Goal: Information Seeking & Learning: Learn about a topic

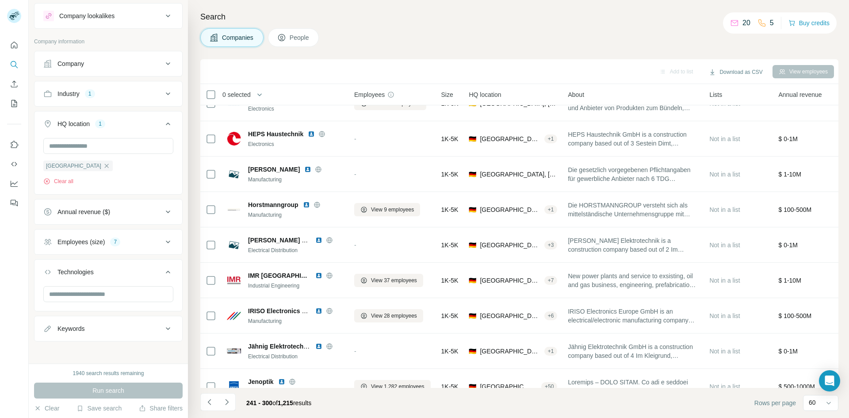
scroll to position [1845, 0]
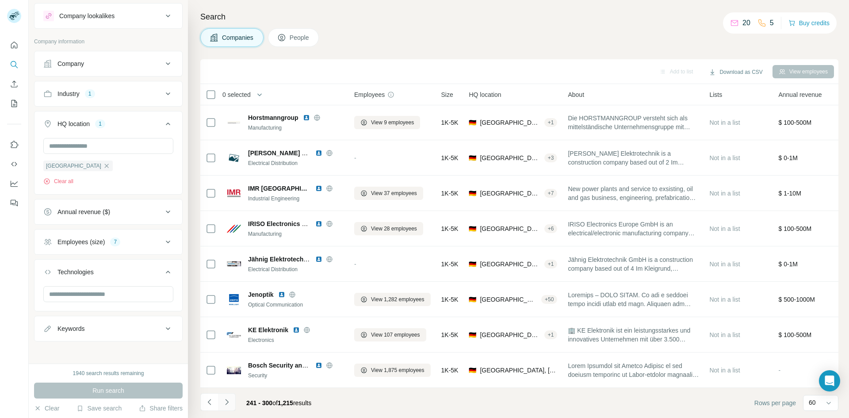
click at [226, 402] on icon "Navigate to next page" at bounding box center [227, 402] width 9 height 9
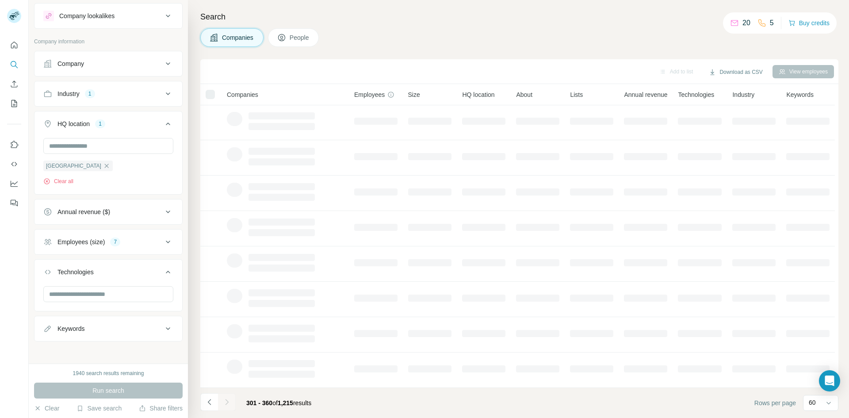
scroll to position [76, 0]
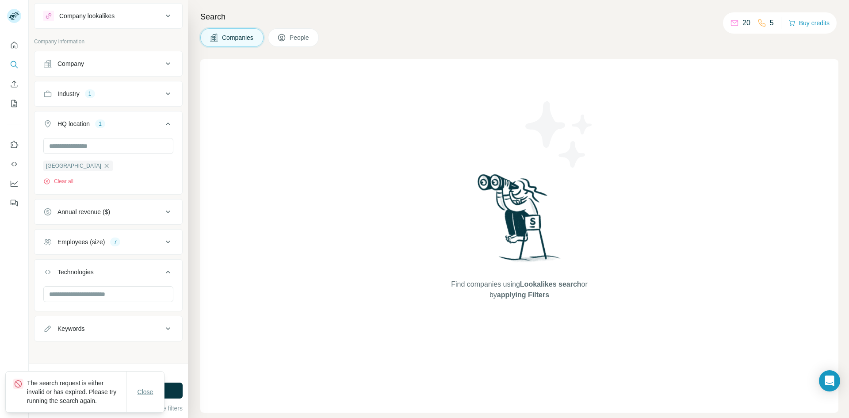
click at [146, 391] on span "Close" at bounding box center [146, 392] width 16 height 9
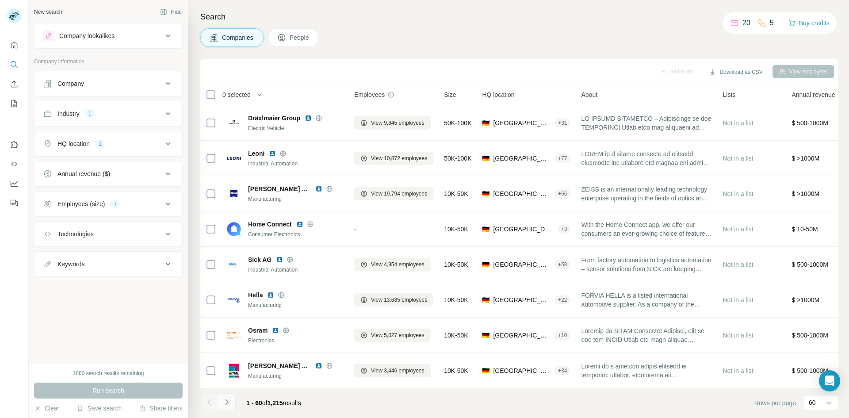
click at [229, 399] on icon "Navigate to next page" at bounding box center [227, 402] width 9 height 9
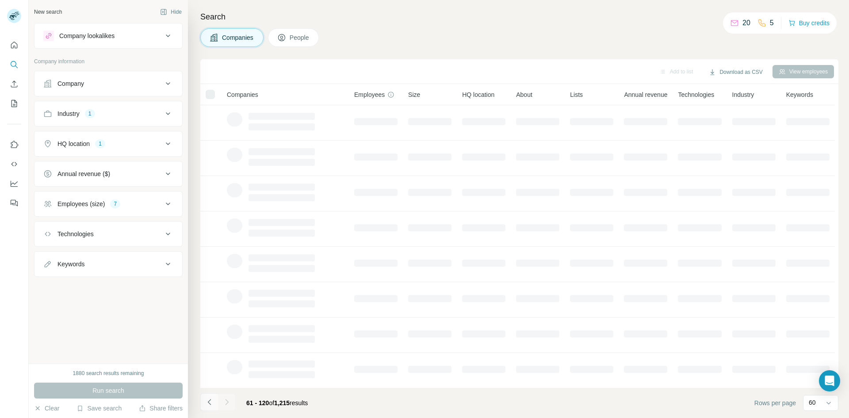
click at [206, 404] on icon "Navigate to previous page" at bounding box center [209, 402] width 9 height 9
click at [207, 403] on div at bounding box center [209, 402] width 18 height 18
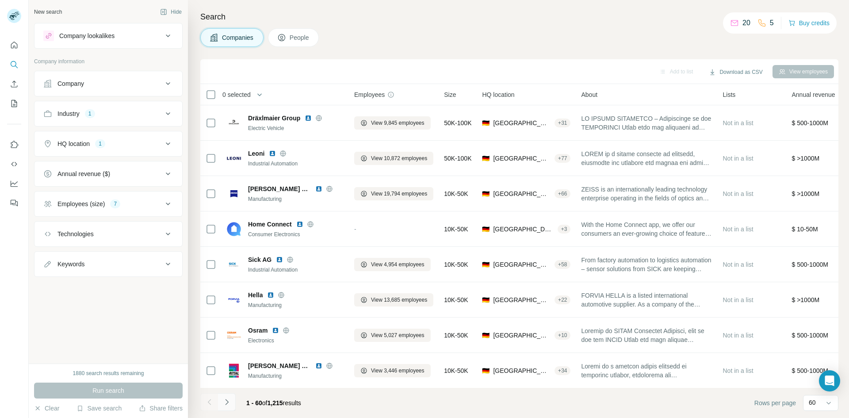
click at [225, 401] on icon "Navigate to next page" at bounding box center [227, 402] width 9 height 9
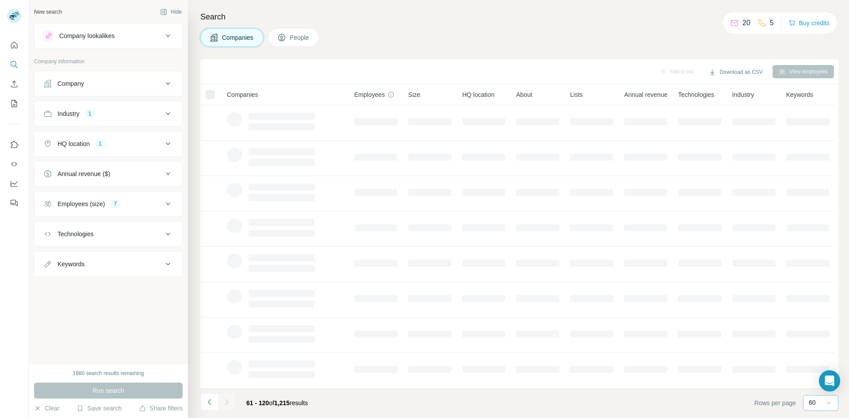
click at [826, 403] on icon at bounding box center [829, 403] width 9 height 9
click at [810, 369] on div "20" at bounding box center [821, 367] width 31 height 16
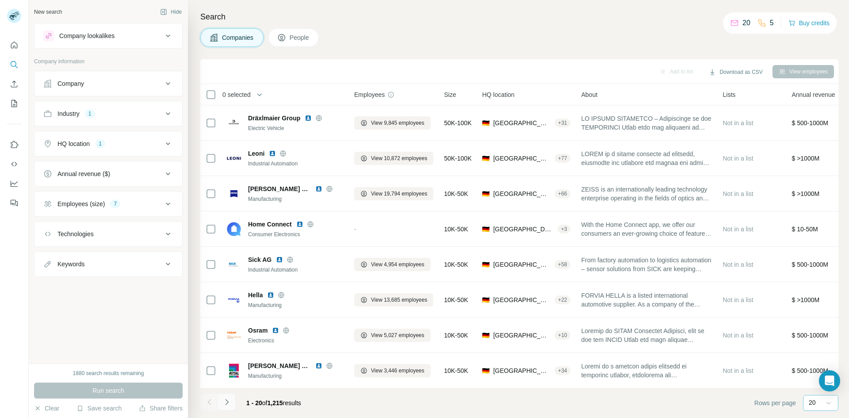
click at [227, 400] on icon "Navigate to next page" at bounding box center [227, 402] width 9 height 9
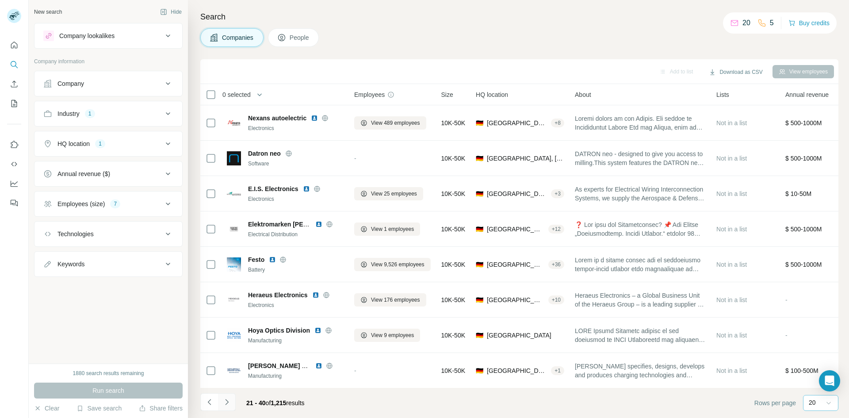
click at [225, 400] on icon "Navigate to next page" at bounding box center [227, 402] width 9 height 9
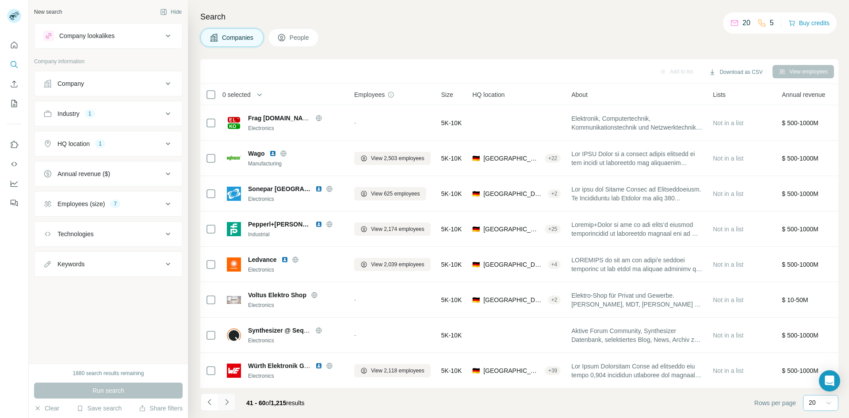
click at [225, 401] on icon "Navigate to next page" at bounding box center [227, 402] width 9 height 9
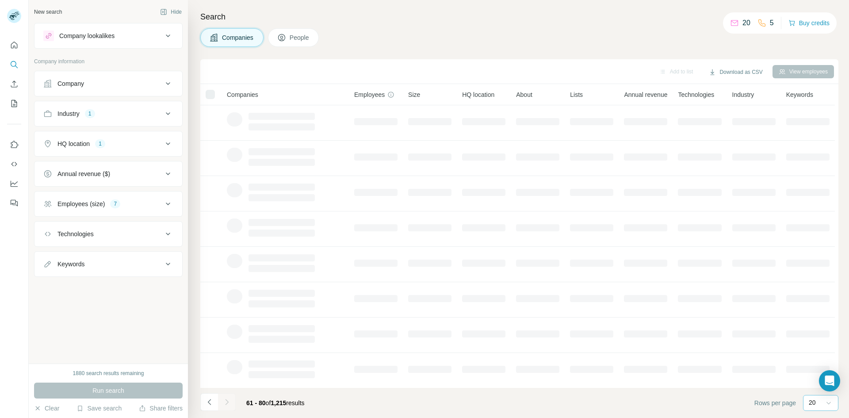
click at [395, 212] on td at bounding box center [376, 228] width 54 height 35
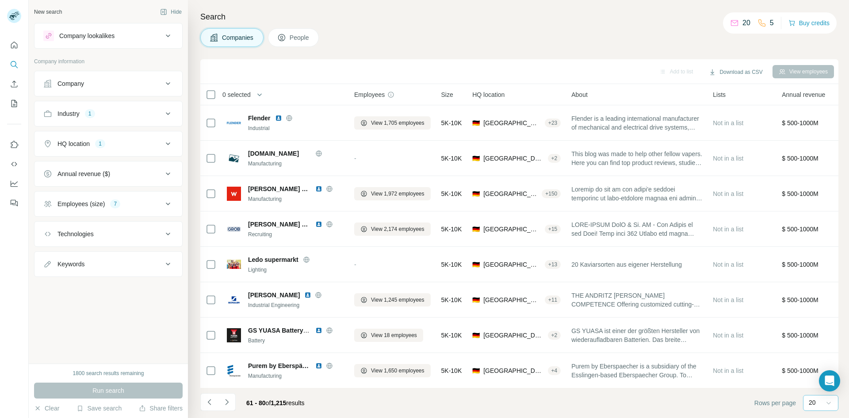
click at [820, 408] on div "20" at bounding box center [820, 402] width 22 height 15
click at [814, 333] on p "60" at bounding box center [814, 335] width 7 height 9
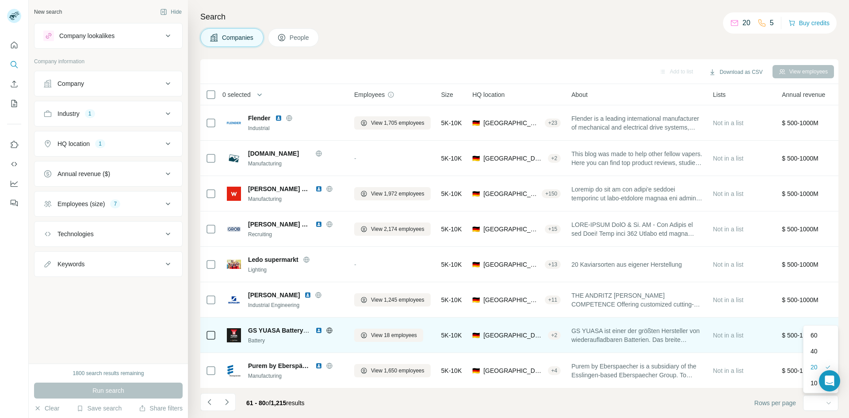
click at [818, 334] on span "$ 500-1000M" at bounding box center [800, 335] width 37 height 7
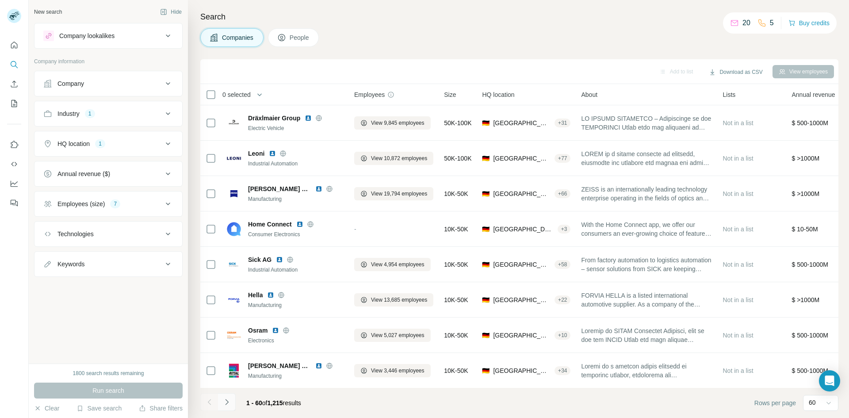
click at [226, 402] on icon "Navigate to next page" at bounding box center [227, 402] width 9 height 9
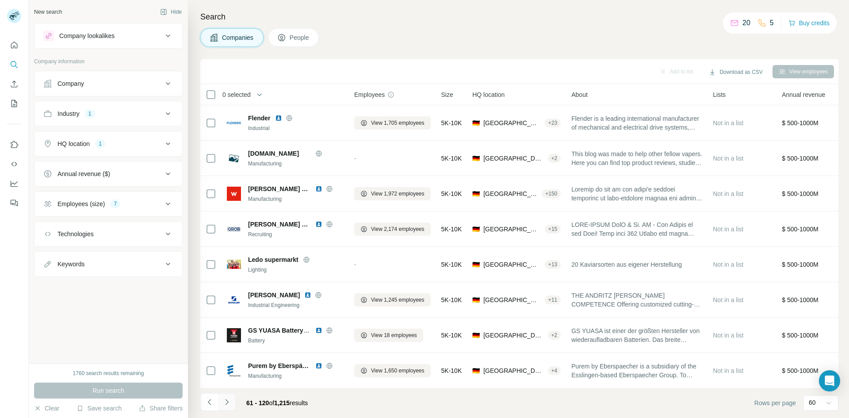
click at [226, 403] on icon "Navigate to next page" at bounding box center [227, 402] width 9 height 9
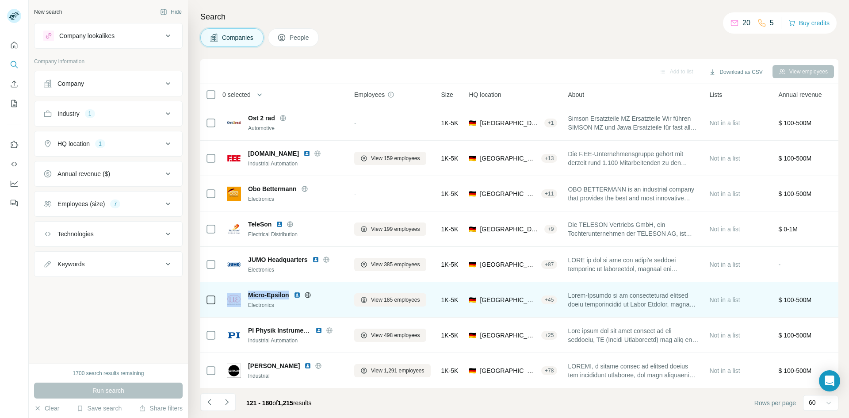
drag, startPoint x: 288, startPoint y: 294, endPoint x: 243, endPoint y: 296, distance: 44.7
click at [243, 296] on div "Micro-Epsilon Electronics" at bounding box center [285, 300] width 117 height 19
copy div "Micro-Epsilon"
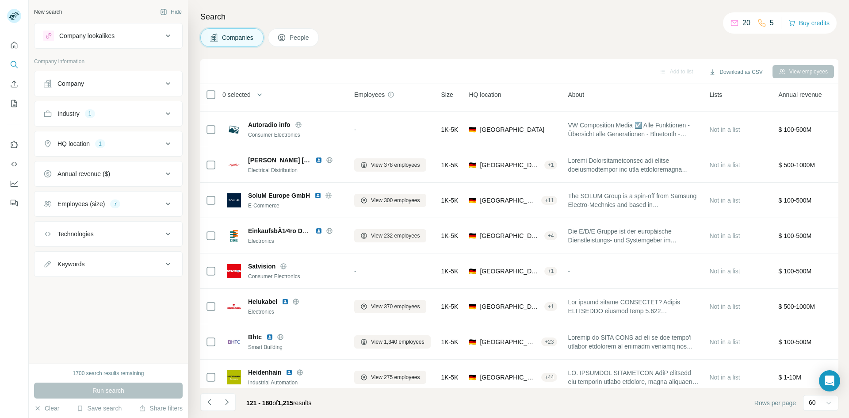
scroll to position [319, 0]
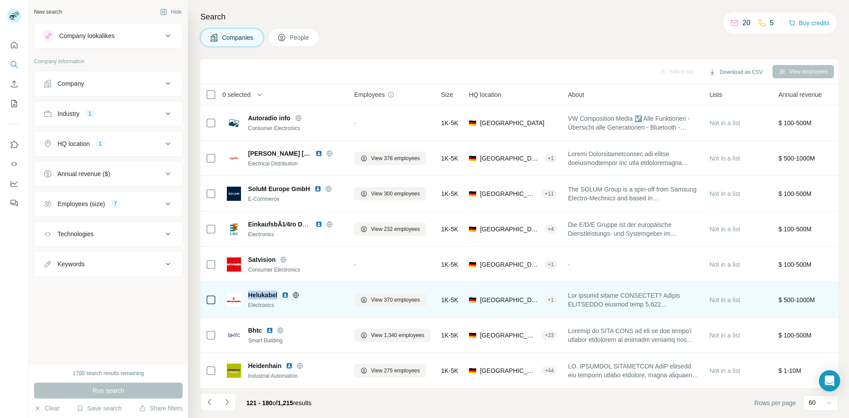
drag, startPoint x: 277, startPoint y: 296, endPoint x: 247, endPoint y: 296, distance: 30.5
click at [247, 296] on div "Helukabel Electronics" at bounding box center [285, 300] width 117 height 19
copy span "Helukabel"
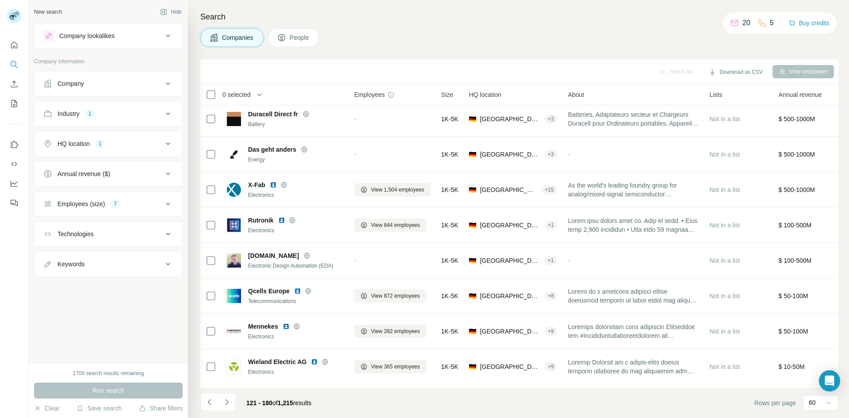
scroll to position [679, 0]
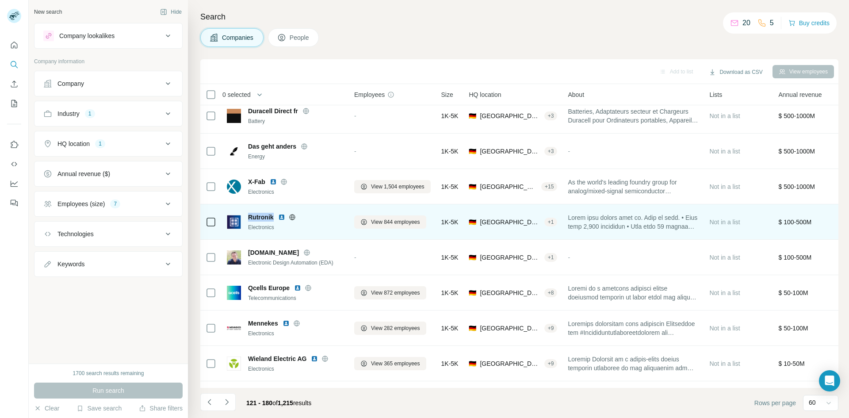
drag, startPoint x: 272, startPoint y: 218, endPoint x: 249, endPoint y: 218, distance: 22.6
click at [249, 218] on span "Rutronik" at bounding box center [261, 217] width 26 height 9
copy span "Rutronik"
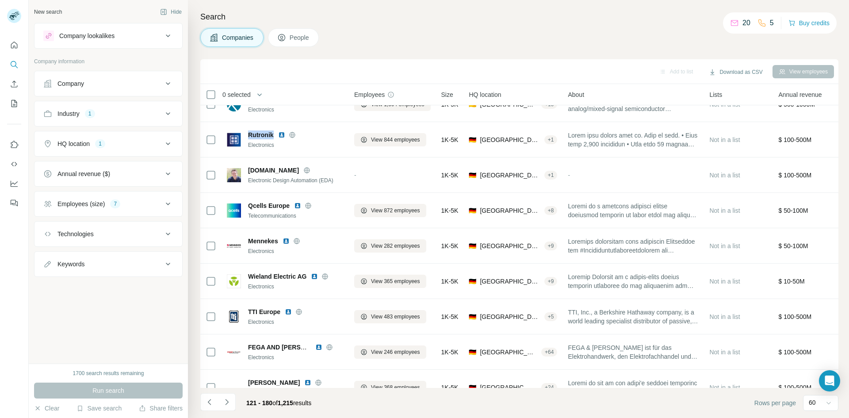
scroll to position [775, 0]
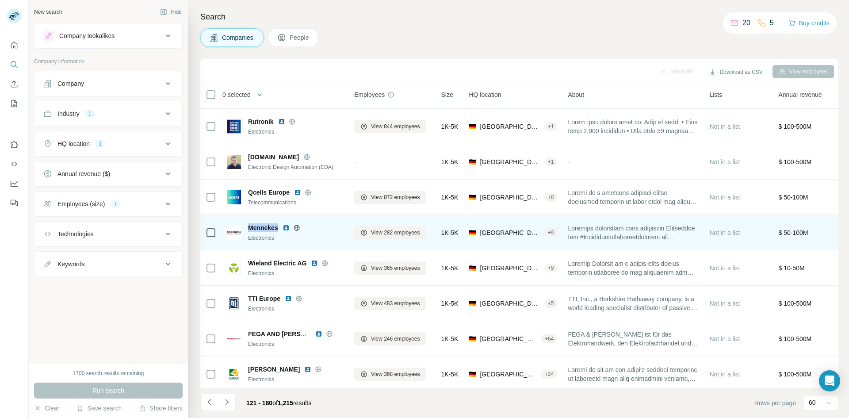
drag, startPoint x: 278, startPoint y: 229, endPoint x: 247, endPoint y: 230, distance: 31.4
click at [247, 230] on div "Mennekes Electronics" at bounding box center [285, 232] width 117 height 19
copy span "Mennekes"
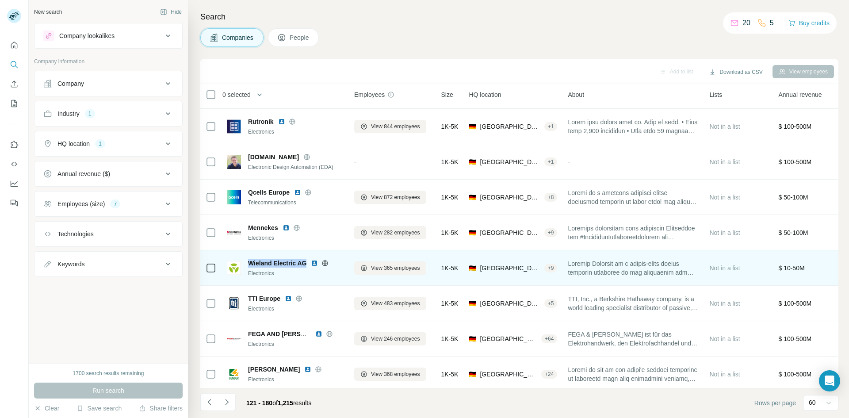
drag, startPoint x: 307, startPoint y: 263, endPoint x: 250, endPoint y: 262, distance: 57.1
click at [250, 262] on div "Wieland Electric AG" at bounding box center [296, 263] width 96 height 9
copy span "Wieland Electric AG"
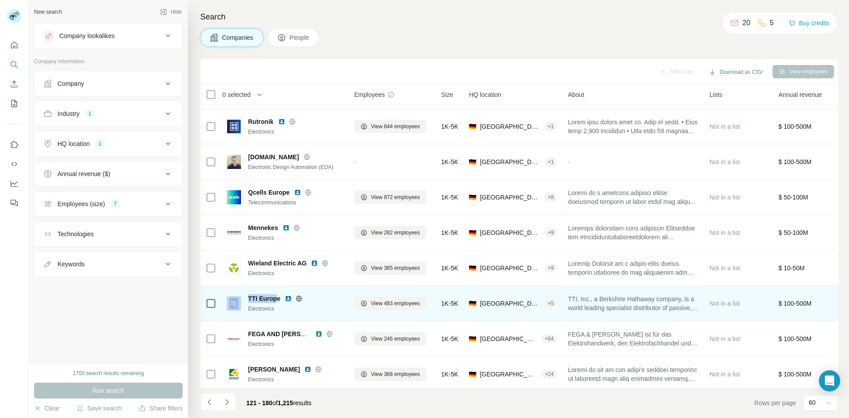
drag, startPoint x: 278, startPoint y: 299, endPoint x: 244, endPoint y: 296, distance: 34.6
click at [244, 296] on div "TTI Europe Electronics" at bounding box center [285, 303] width 117 height 19
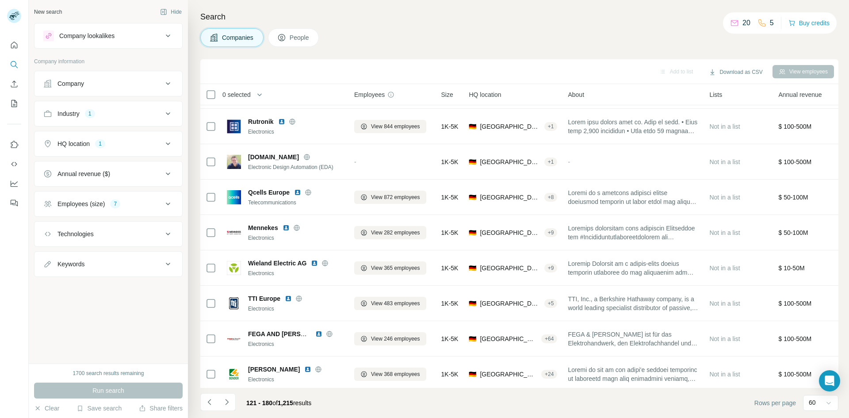
click at [165, 306] on div "New search Hide Company lookalikes Company information Company Industry 1 HQ lo…" at bounding box center [108, 182] width 159 height 364
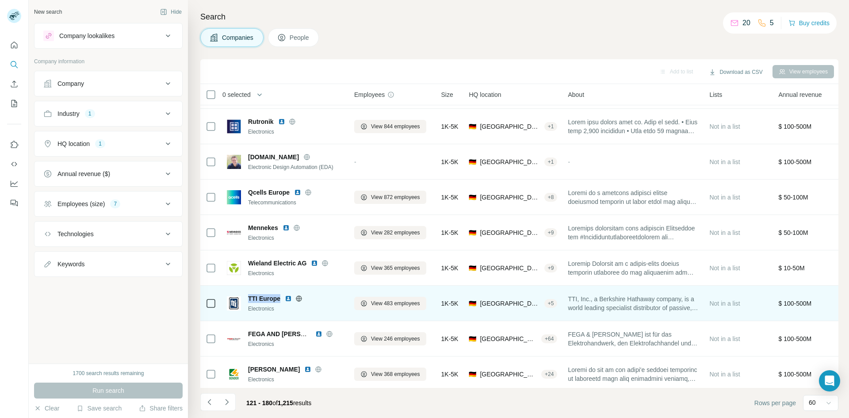
drag, startPoint x: 281, startPoint y: 299, endPoint x: 248, endPoint y: 299, distance: 32.7
click at [248, 299] on div "TTI Europe" at bounding box center [296, 298] width 96 height 9
copy span "TTI Europe"
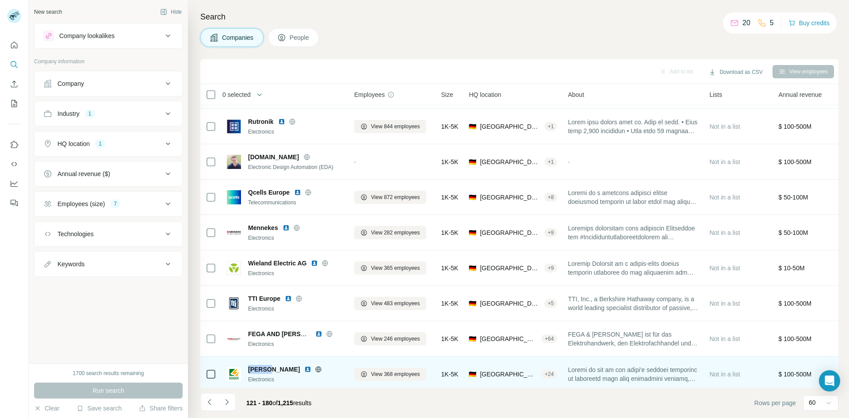
drag, startPoint x: 270, startPoint y: 369, endPoint x: 250, endPoint y: 369, distance: 20.3
click at [250, 369] on div "[PERSON_NAME]" at bounding box center [296, 369] width 96 height 9
copy span "[PERSON_NAME]"
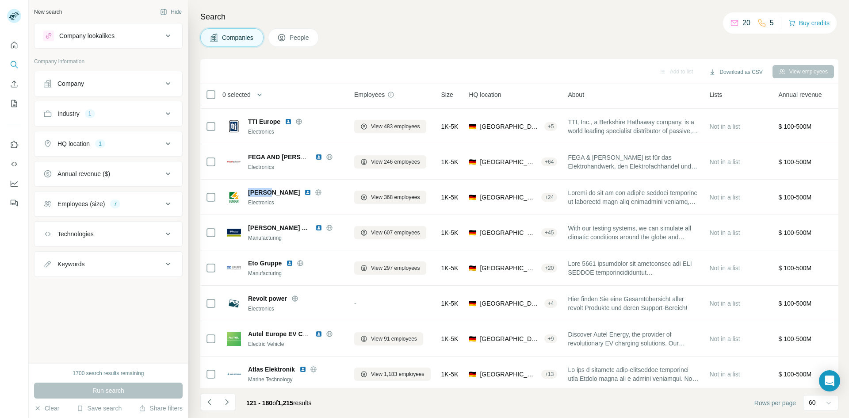
scroll to position [965, 0]
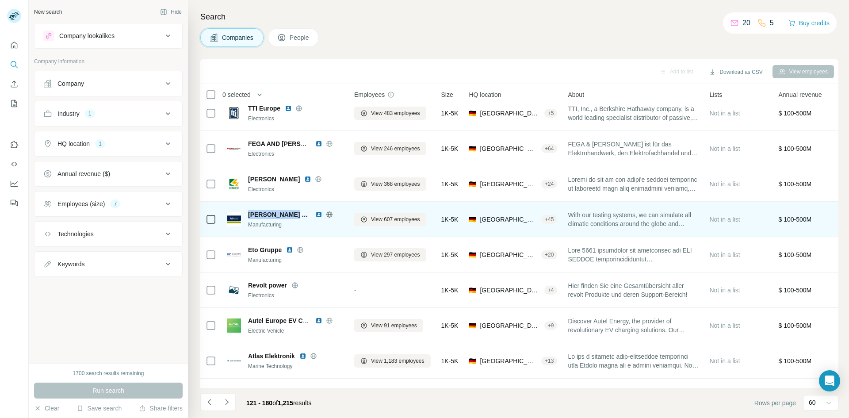
drag, startPoint x: 291, startPoint y: 215, endPoint x: 249, endPoint y: 216, distance: 41.6
click at [249, 216] on span "[PERSON_NAME] Technik" at bounding box center [279, 214] width 63 height 9
copy span "[PERSON_NAME] Technik"
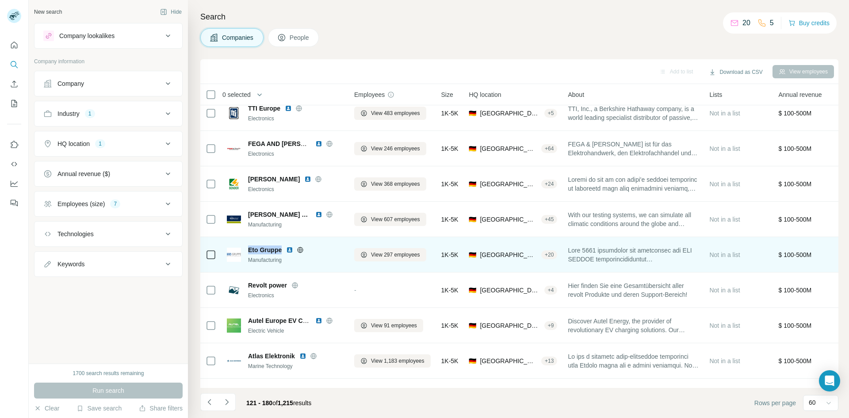
drag, startPoint x: 281, startPoint y: 249, endPoint x: 246, endPoint y: 249, distance: 35.4
click at [246, 249] on div "Eto Gruppe Manufacturing" at bounding box center [285, 255] width 117 height 19
copy span "Eto Gruppe"
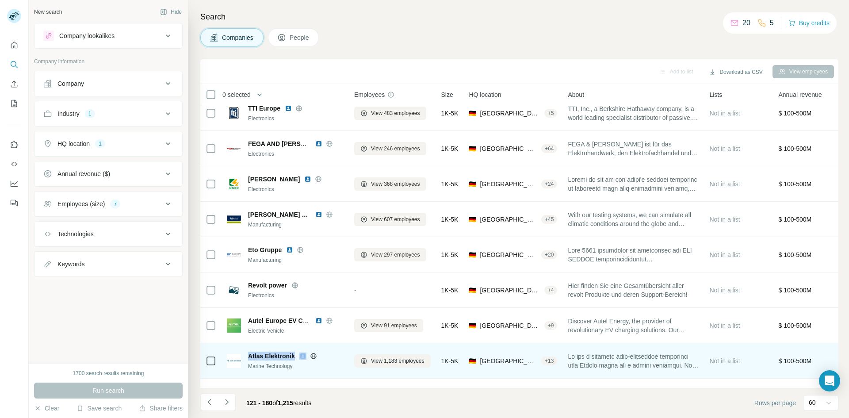
drag, startPoint x: 296, startPoint y: 357, endPoint x: 248, endPoint y: 357, distance: 47.8
click at [248, 357] on div "Atlas Elektronik" at bounding box center [296, 356] width 96 height 9
copy span "Atlas Elektronik"
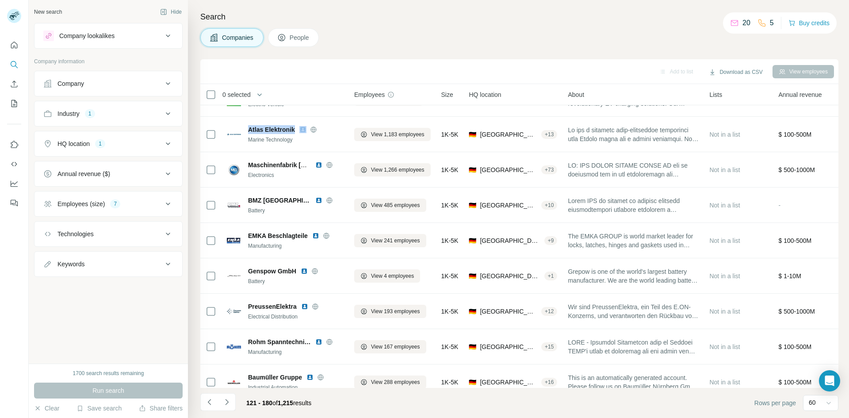
scroll to position [1178, 0]
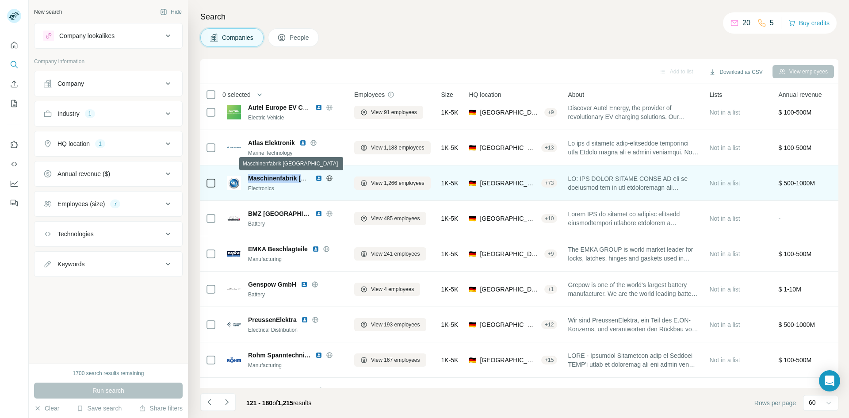
drag, startPoint x: 249, startPoint y: 177, endPoint x: 308, endPoint y: 177, distance: 59.3
click at [308, 177] on span "Maschinenfabrik [GEOGRAPHIC_DATA]" at bounding box center [306, 178] width 117 height 7
click at [300, 188] on div "Electronics" at bounding box center [296, 188] width 96 height 8
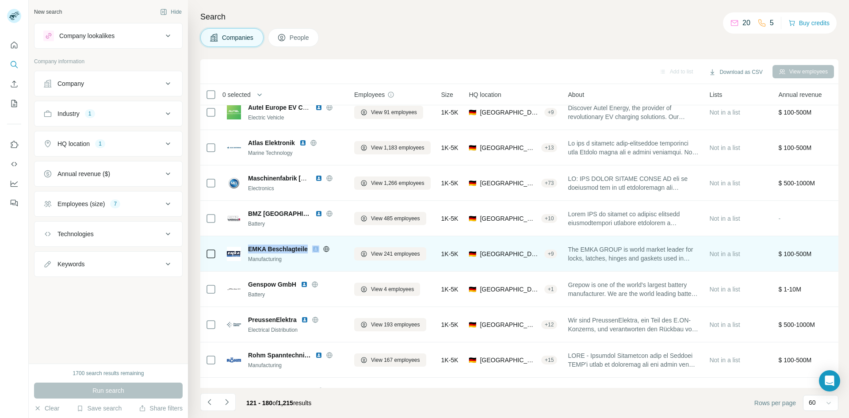
drag, startPoint x: 247, startPoint y: 250, endPoint x: 311, endPoint y: 252, distance: 63.7
click at [311, 252] on div "EMKA Beschlagteile Manufacturing" at bounding box center [285, 254] width 117 height 19
drag, startPoint x: 582, startPoint y: 250, endPoint x: 623, endPoint y: 249, distance: 41.2
click at [623, 249] on span "The EMKA GROUP is world market leader for locks, latches, hinges and gaskets us…" at bounding box center [633, 254] width 131 height 18
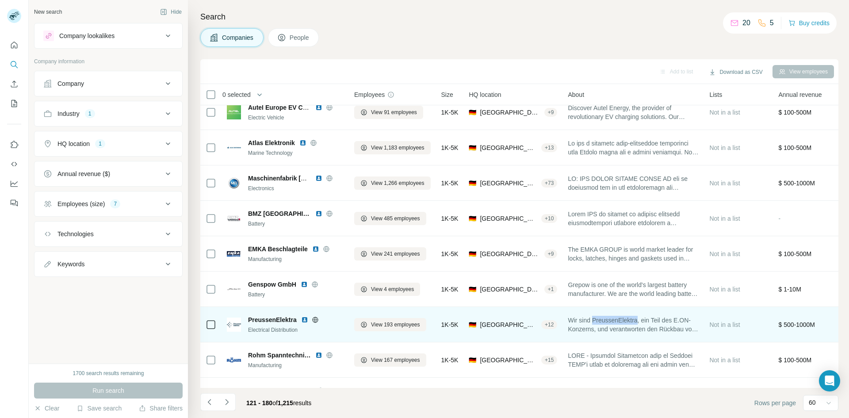
drag, startPoint x: 643, startPoint y: 321, endPoint x: 598, endPoint y: 319, distance: 45.2
click at [598, 319] on span "Wir sind PreussenElektra, ein Teil des E.ON-Konzerns, und verantworten den Rück…" at bounding box center [633, 325] width 131 height 18
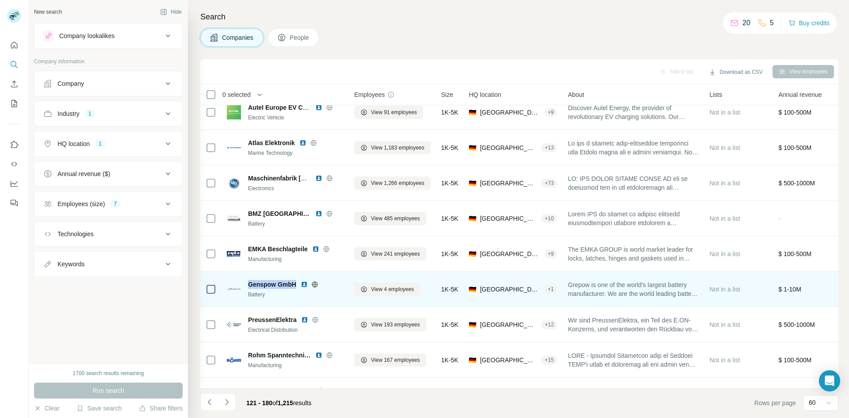
drag, startPoint x: 598, startPoint y: 319, endPoint x: 249, endPoint y: 284, distance: 349.9
click at [249, 284] on div "Genspow GmbH" at bounding box center [296, 284] width 96 height 9
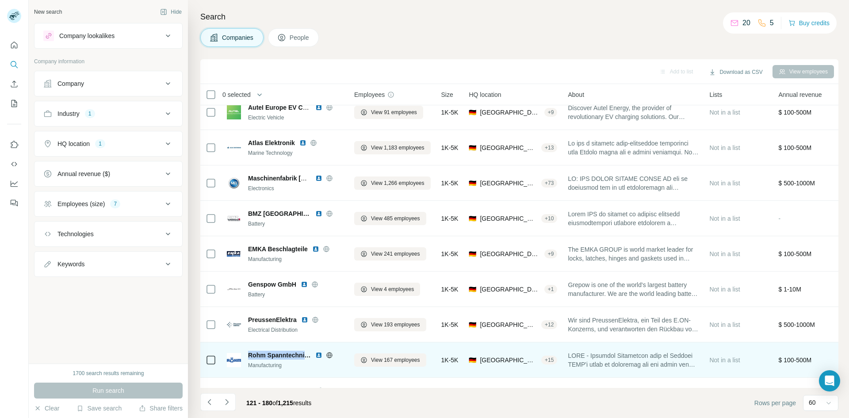
drag, startPoint x: 249, startPoint y: 354, endPoint x: 310, endPoint y: 352, distance: 61.1
click at [310, 352] on span "Rohm Spanntechnik AG" at bounding box center [279, 355] width 63 height 9
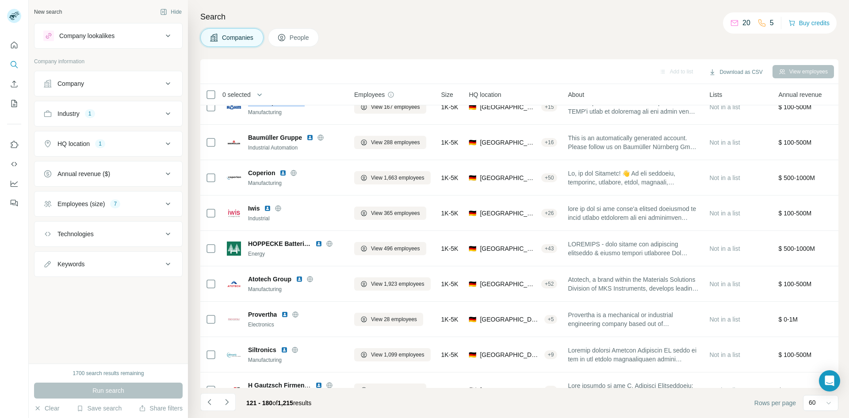
scroll to position [1438, 0]
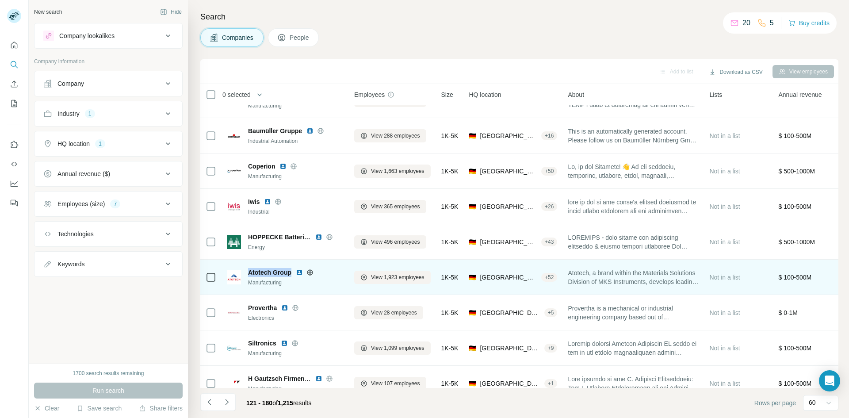
drag, startPoint x: 290, startPoint y: 271, endPoint x: 249, endPoint y: 275, distance: 41.3
click at [249, 275] on span "Atotech Group" at bounding box center [269, 272] width 43 height 9
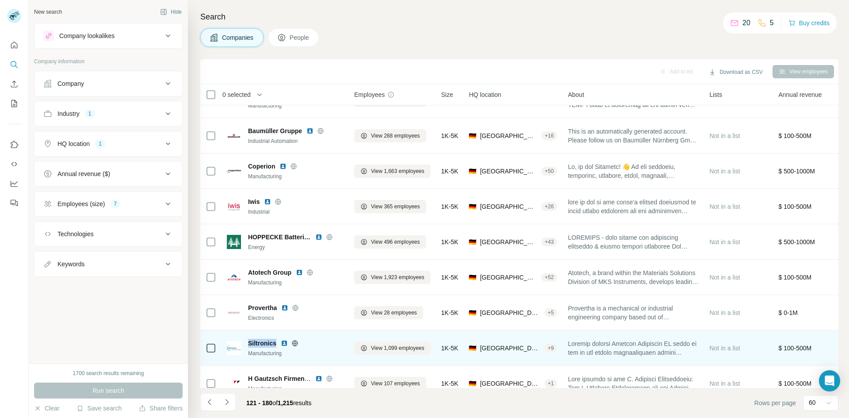
drag, startPoint x: 275, startPoint y: 345, endPoint x: 247, endPoint y: 345, distance: 27.9
click at [247, 345] on div "Siltronics Manufacturing" at bounding box center [285, 348] width 117 height 19
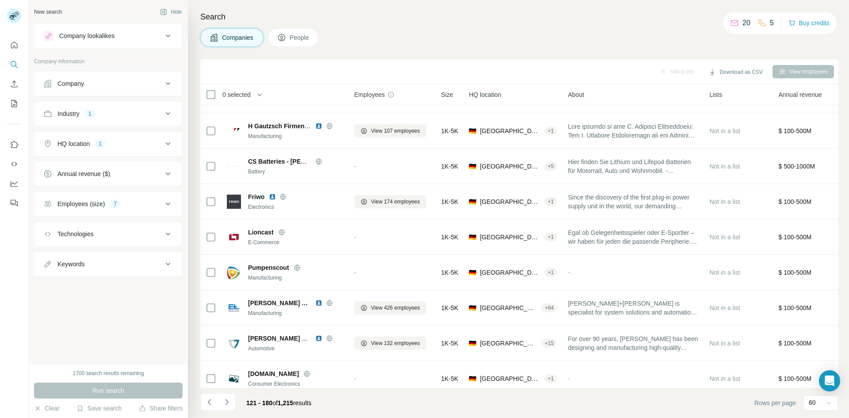
scroll to position [1727, 0]
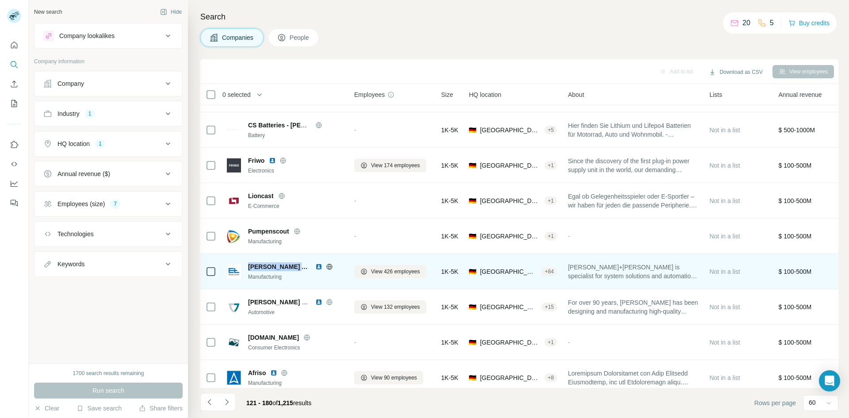
drag, startPoint x: 247, startPoint y: 268, endPoint x: 308, endPoint y: 269, distance: 61.5
click at [308, 269] on div "[PERSON_NAME] AND [PERSON_NAME] Manufacturing" at bounding box center [285, 271] width 117 height 19
drag, startPoint x: 616, startPoint y: 266, endPoint x: 571, endPoint y: 267, distance: 44.7
click at [571, 267] on span "[PERSON_NAME]+[PERSON_NAME] is specialist for system solutions and automation t…" at bounding box center [633, 272] width 131 height 18
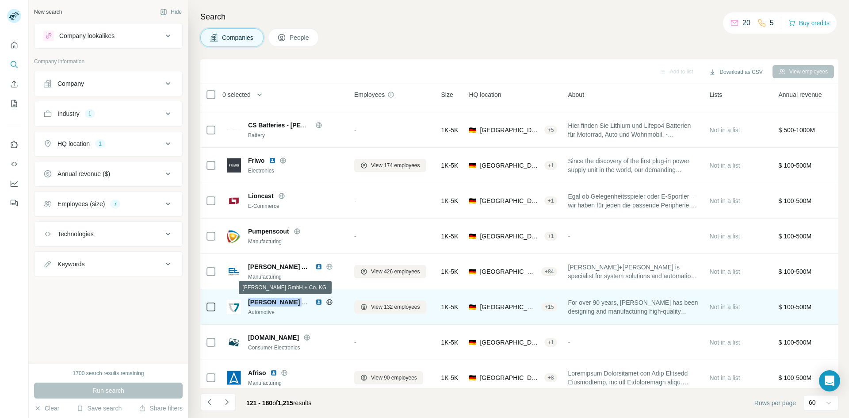
drag, startPoint x: 306, startPoint y: 302, endPoint x: 249, endPoint y: 299, distance: 56.3
click at [249, 299] on span "[PERSON_NAME] GmbH + Co. KG" at bounding box center [298, 302] width 100 height 7
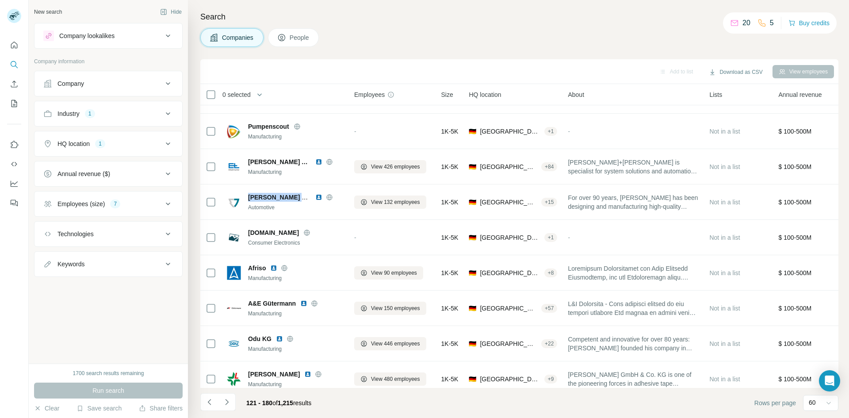
scroll to position [1845, 0]
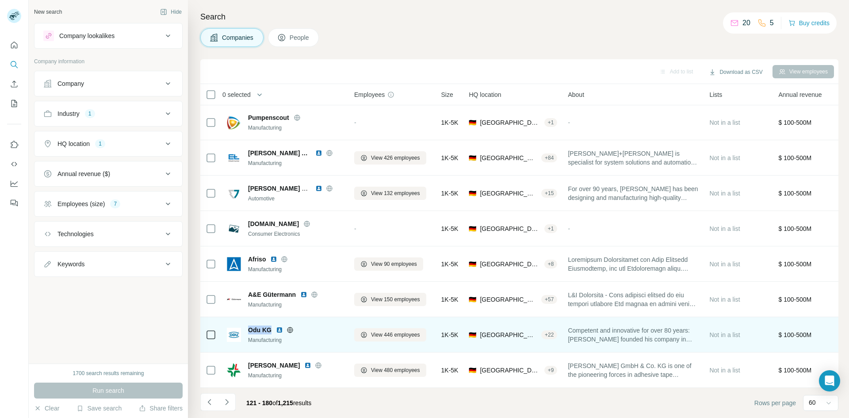
drag, startPoint x: 269, startPoint y: 326, endPoint x: 247, endPoint y: 329, distance: 21.8
click at [247, 329] on div "Odu KG Manufacturing" at bounding box center [285, 335] width 117 height 19
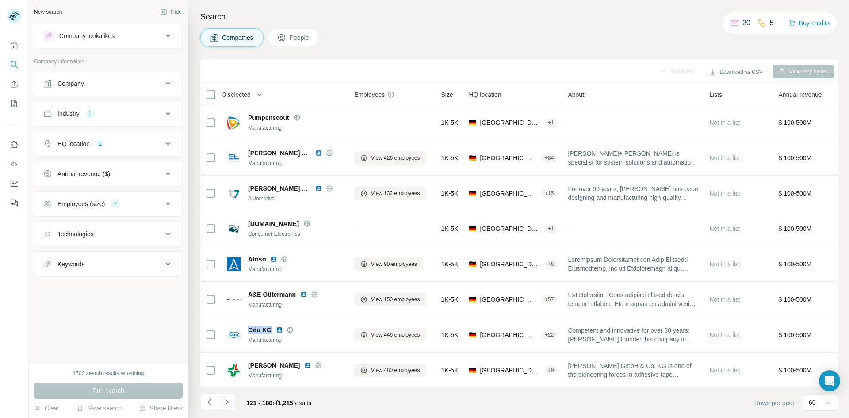
click at [226, 399] on icon "Navigate to next page" at bounding box center [227, 402] width 9 height 9
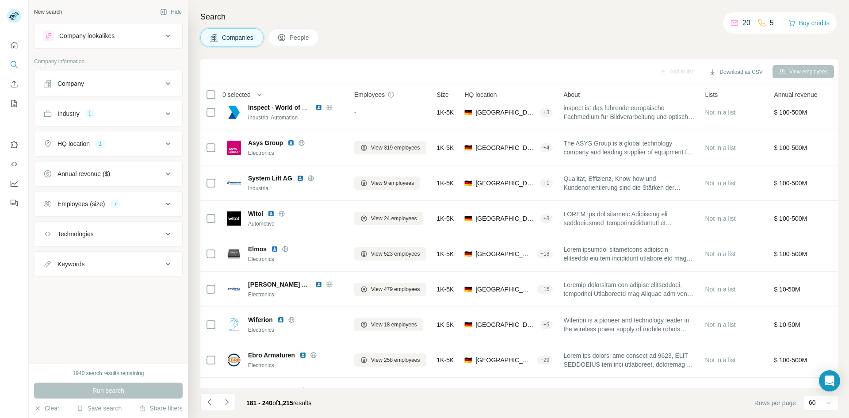
scroll to position [72, 0]
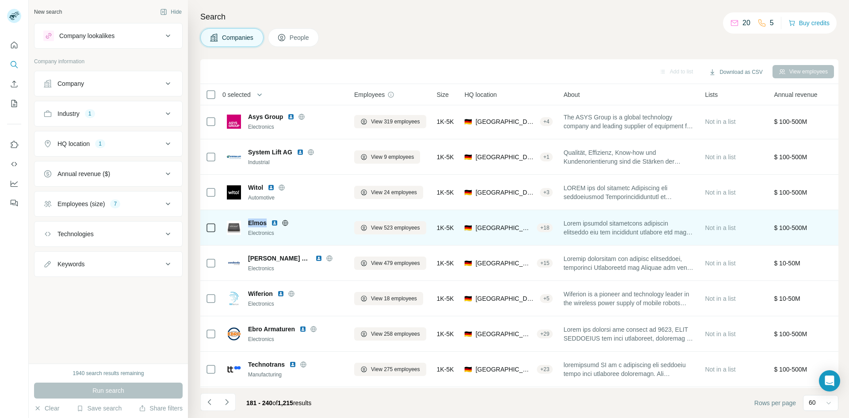
drag, startPoint x: 265, startPoint y: 223, endPoint x: 245, endPoint y: 219, distance: 20.7
click at [245, 219] on div "Elmos Electronics" at bounding box center [285, 228] width 117 height 19
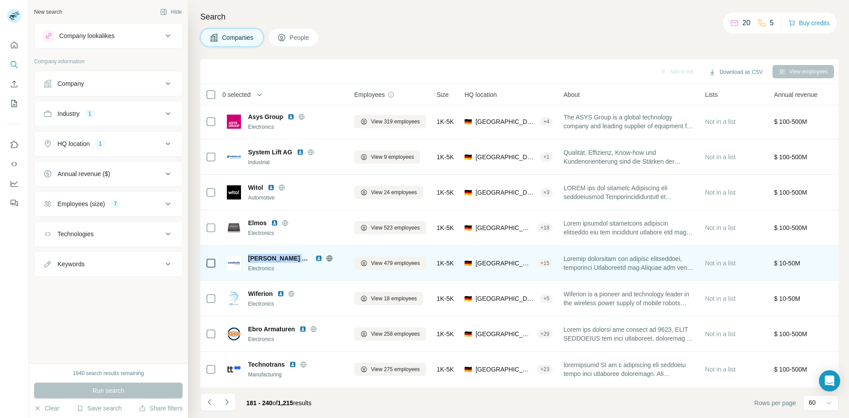
drag, startPoint x: 248, startPoint y: 258, endPoint x: 309, endPoint y: 259, distance: 60.6
click at [309, 259] on span "[PERSON_NAME] Technologies" at bounding box center [279, 258] width 63 height 9
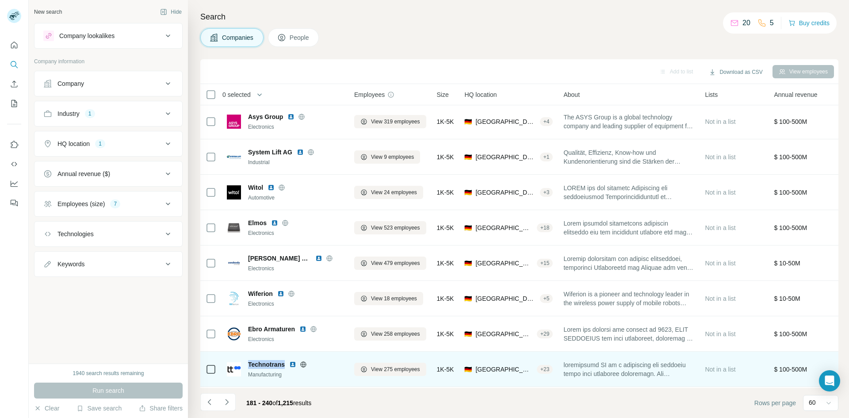
drag, startPoint x: 286, startPoint y: 364, endPoint x: 248, endPoint y: 365, distance: 38.1
click at [248, 365] on div "Technotrans" at bounding box center [296, 364] width 96 height 9
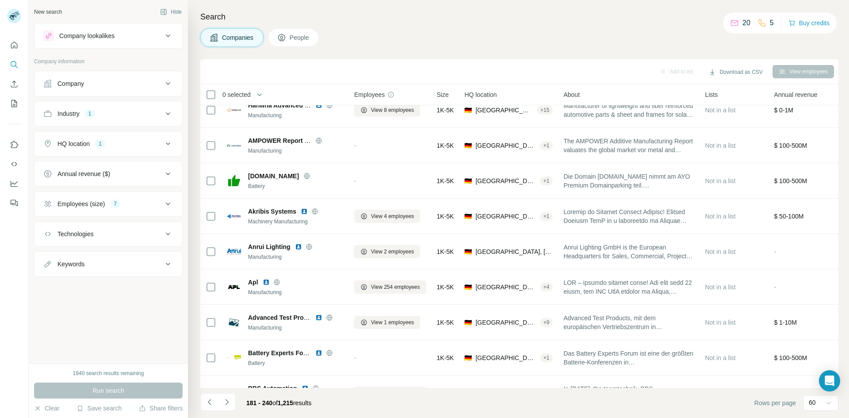
scroll to position [972, 0]
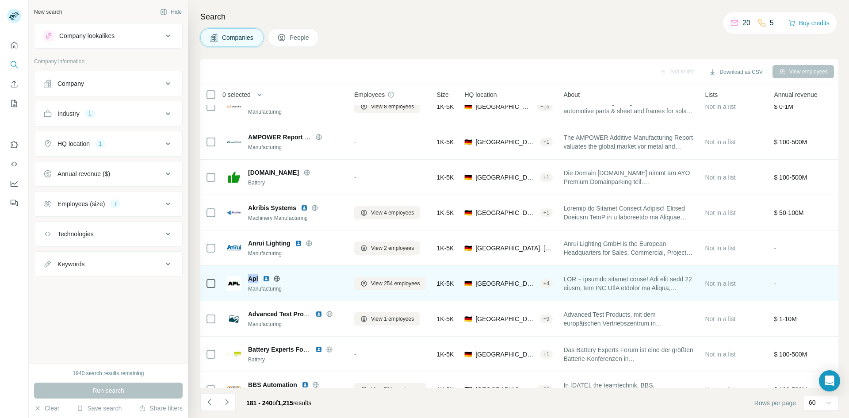
drag, startPoint x: 260, startPoint y: 278, endPoint x: 248, endPoint y: 279, distance: 11.5
click at [248, 279] on div "Apl" at bounding box center [296, 278] width 96 height 9
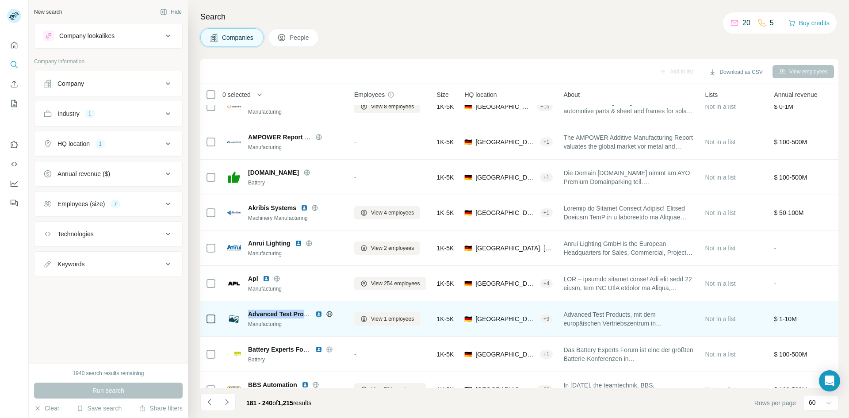
drag, startPoint x: 249, startPoint y: 313, endPoint x: 309, endPoint y: 308, distance: 59.4
click at [309, 308] on div "Advanced Test Products Manufacturing" at bounding box center [285, 319] width 117 height 24
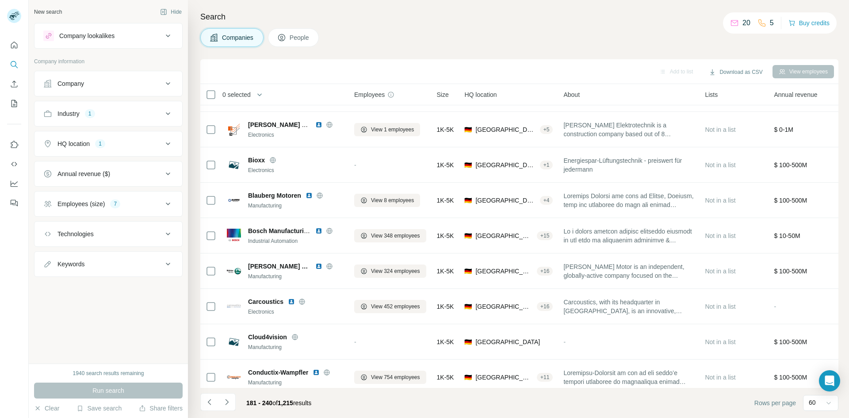
scroll to position [1277, 0]
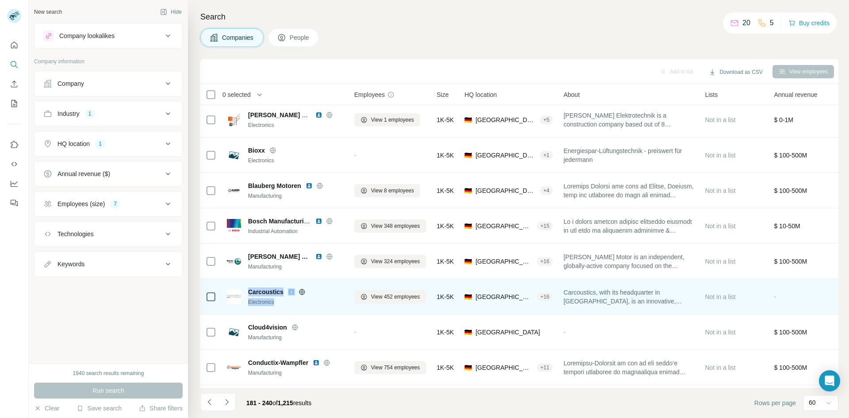
drag, startPoint x: 250, startPoint y: 294, endPoint x: 285, endPoint y: 297, distance: 35.1
click at [285, 297] on div "Carcoustics Electronics" at bounding box center [296, 297] width 96 height 19
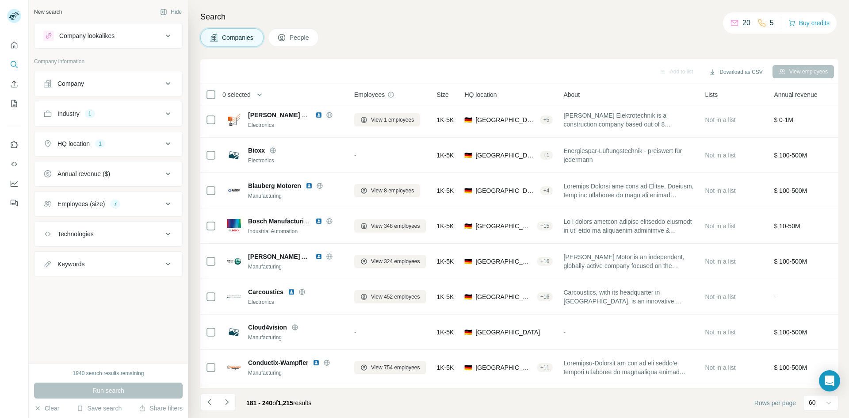
drag, startPoint x: 278, startPoint y: 290, endPoint x: 160, endPoint y: 280, distance: 118.1
click at [160, 280] on div "New search Hide Company lookalikes Company information Company Industry 1 HQ lo…" at bounding box center [108, 182] width 159 height 364
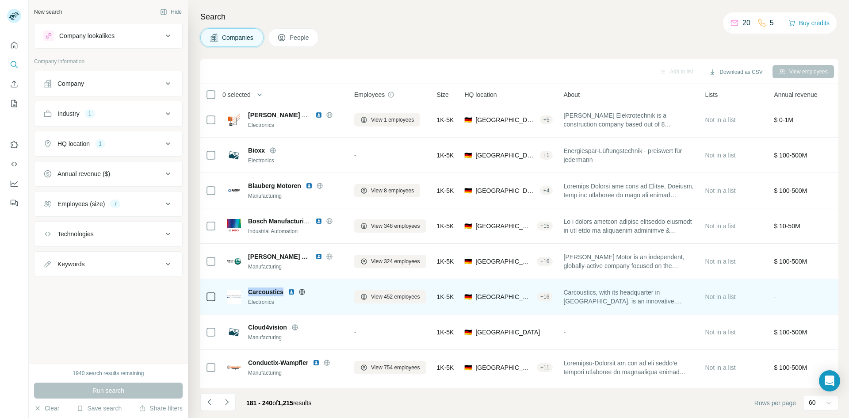
drag, startPoint x: 249, startPoint y: 292, endPoint x: 283, endPoint y: 292, distance: 33.6
click at [283, 292] on span "Carcoustics" at bounding box center [265, 292] width 35 height 9
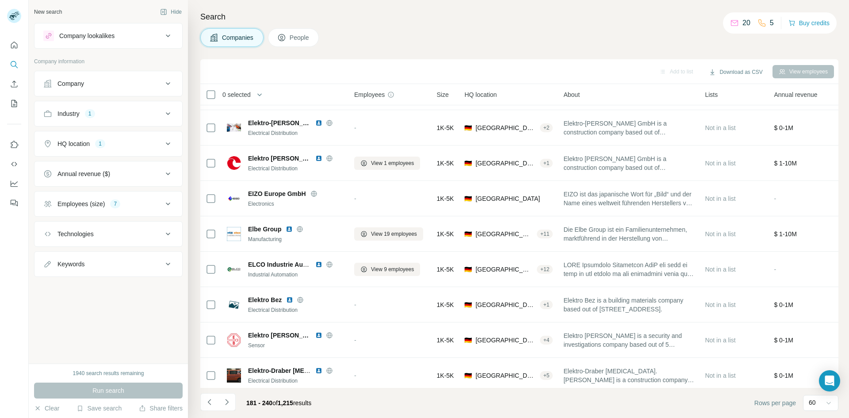
scroll to position [1845, 0]
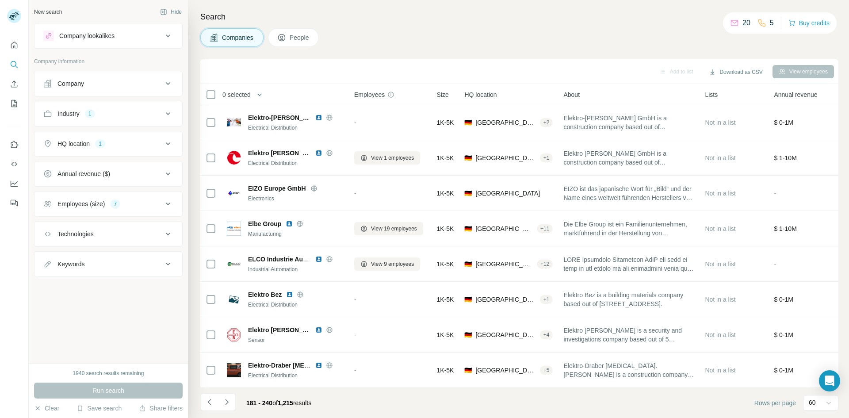
click at [227, 402] on icon "Navigate to next page" at bounding box center [227, 402] width 9 height 9
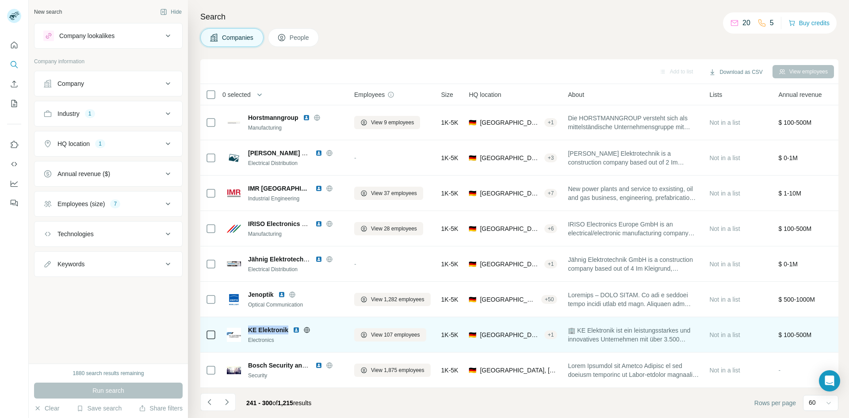
drag, startPoint x: 288, startPoint y: 327, endPoint x: 249, endPoint y: 330, distance: 38.2
click at [249, 330] on div "KE Elektronik Electronics" at bounding box center [296, 335] width 96 height 19
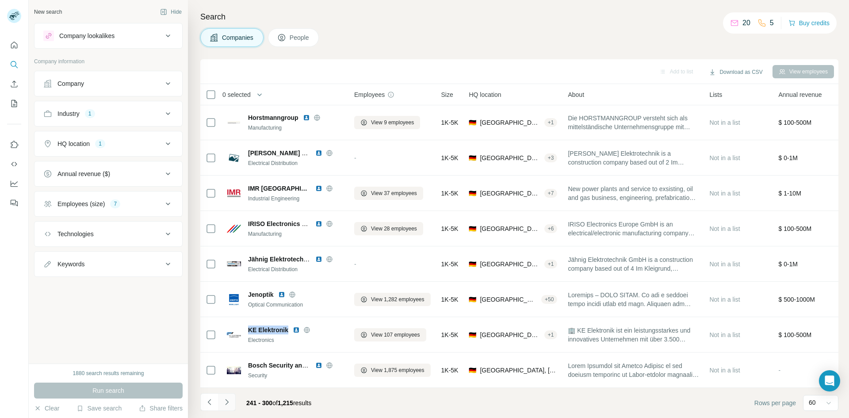
click at [228, 404] on icon "Navigate to next page" at bounding box center [227, 402] width 9 height 9
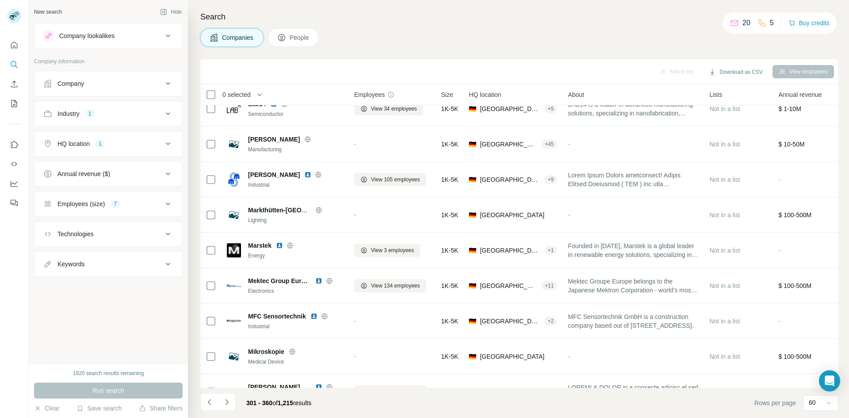
scroll to position [0, 0]
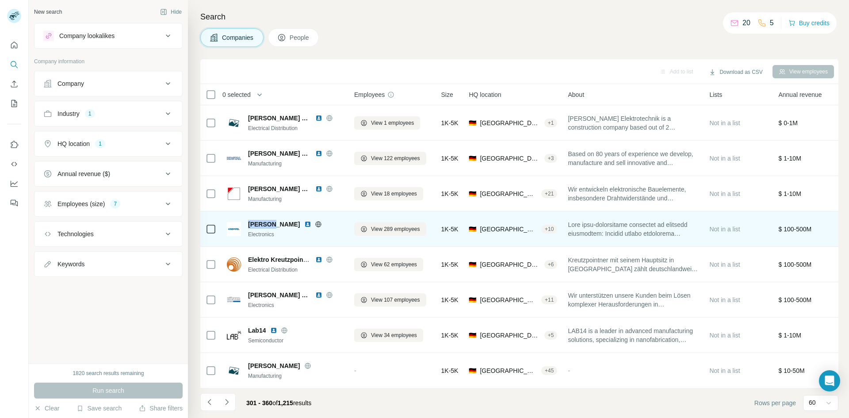
drag, startPoint x: 274, startPoint y: 225, endPoint x: 246, endPoint y: 226, distance: 27.4
click at [246, 226] on div "[PERSON_NAME] Electronics" at bounding box center [285, 229] width 117 height 19
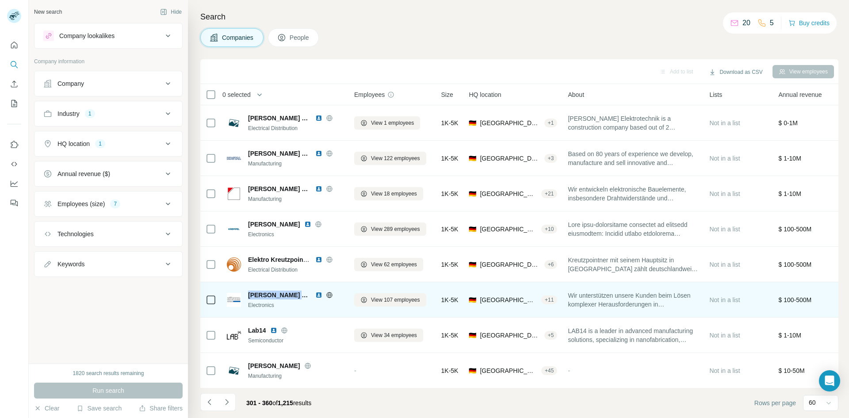
drag, startPoint x: 249, startPoint y: 293, endPoint x: 307, endPoint y: 297, distance: 58.1
click at [307, 297] on span "[PERSON_NAME] Holding GmbH" at bounding box center [279, 295] width 63 height 9
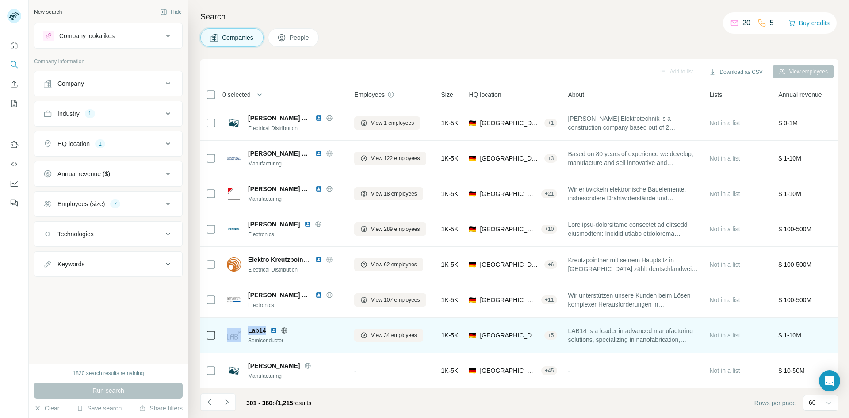
drag, startPoint x: 268, startPoint y: 330, endPoint x: 243, endPoint y: 327, distance: 24.9
click at [243, 327] on div "Lab14 Semiconductor" at bounding box center [285, 335] width 117 height 19
click at [265, 330] on span "Lab14" at bounding box center [257, 330] width 18 height 9
drag, startPoint x: 265, startPoint y: 330, endPoint x: 249, endPoint y: 331, distance: 15.9
click at [249, 331] on span "Lab14" at bounding box center [257, 330] width 18 height 9
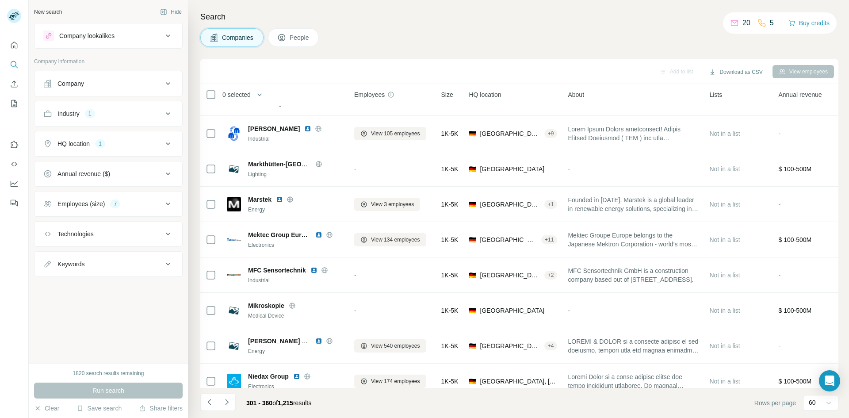
scroll to position [282, 0]
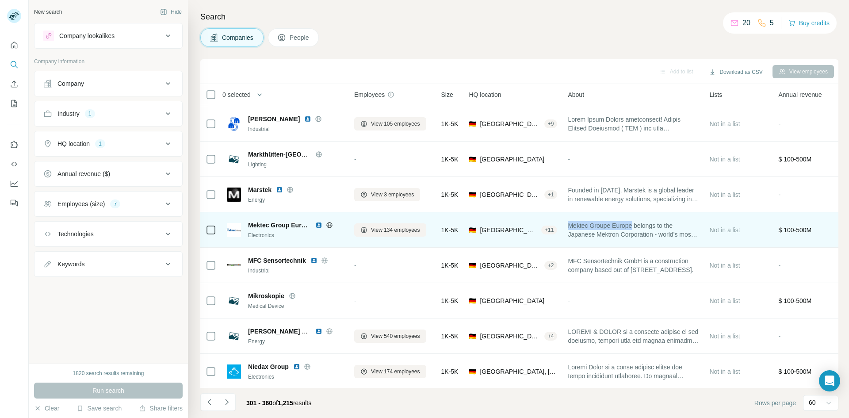
drag, startPoint x: 570, startPoint y: 224, endPoint x: 636, endPoint y: 226, distance: 65.5
click at [636, 226] on span "Mektec Groupe Europe belongs to the Japanese Mektron Corporation - world’s most…" at bounding box center [633, 230] width 131 height 18
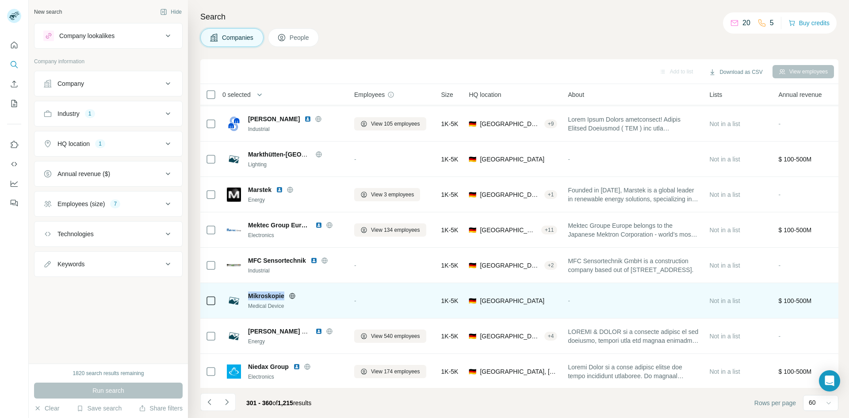
drag, startPoint x: 285, startPoint y: 297, endPoint x: 248, endPoint y: 297, distance: 37.2
click at [248, 297] on div "Mikroskopie" at bounding box center [296, 296] width 96 height 9
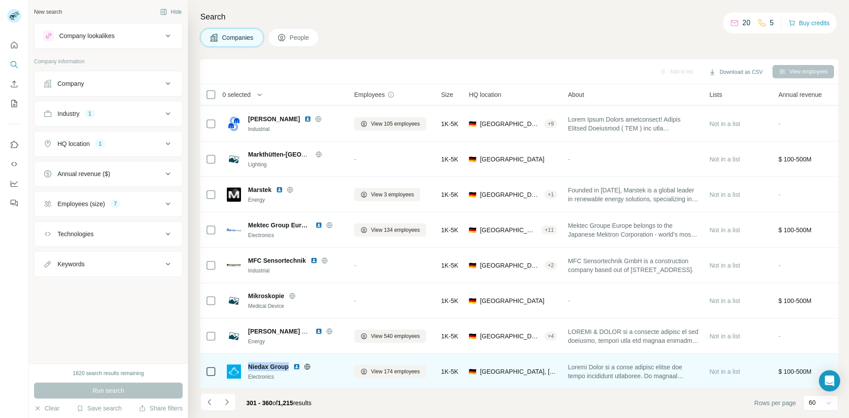
drag, startPoint x: 289, startPoint y: 367, endPoint x: 245, endPoint y: 363, distance: 44.9
click at [245, 363] on div "Niedax Group Electronics" at bounding box center [285, 371] width 117 height 19
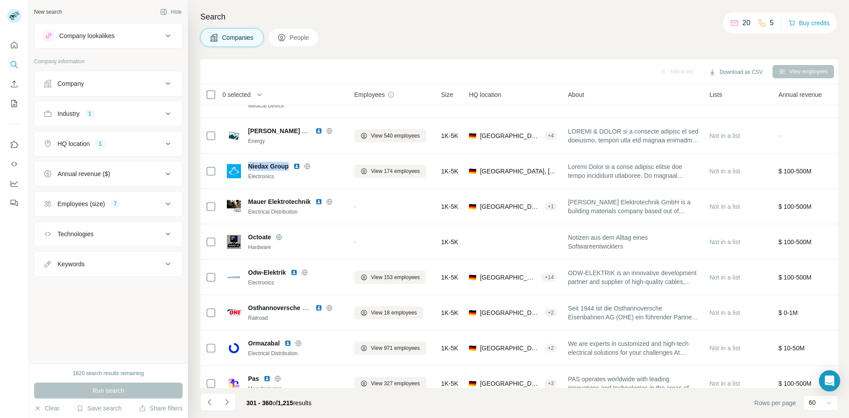
scroll to position [499, 0]
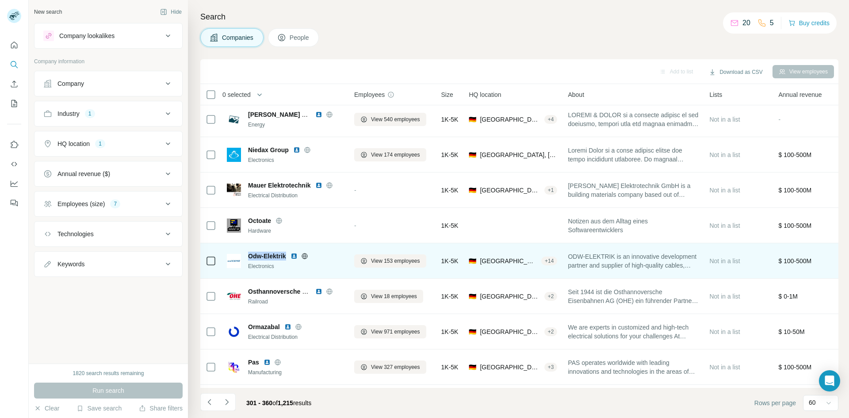
drag, startPoint x: 288, startPoint y: 254, endPoint x: 248, endPoint y: 259, distance: 40.5
click at [248, 259] on div "Odw-Elektrik" at bounding box center [296, 256] width 96 height 9
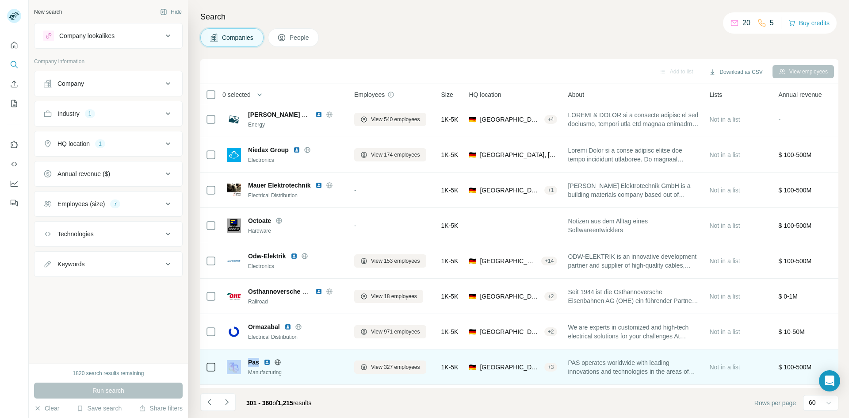
drag, startPoint x: 259, startPoint y: 362, endPoint x: 239, endPoint y: 368, distance: 20.6
click at [239, 368] on div "Pas Manufacturing" at bounding box center [285, 367] width 117 height 19
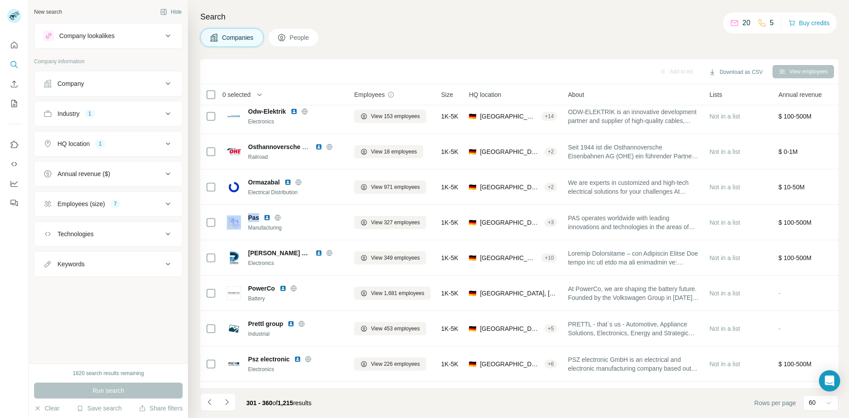
scroll to position [647, 0]
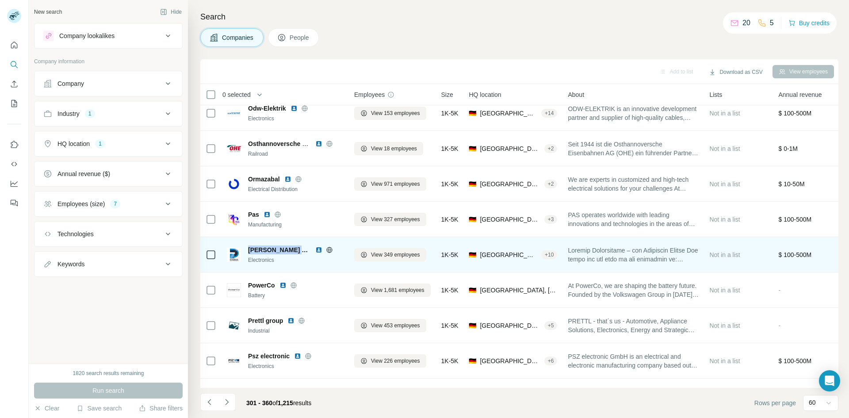
drag, startPoint x: 308, startPoint y: 249, endPoint x: 248, endPoint y: 248, distance: 60.2
click at [248, 248] on div "[PERSON_NAME] Electronics" at bounding box center [296, 250] width 96 height 9
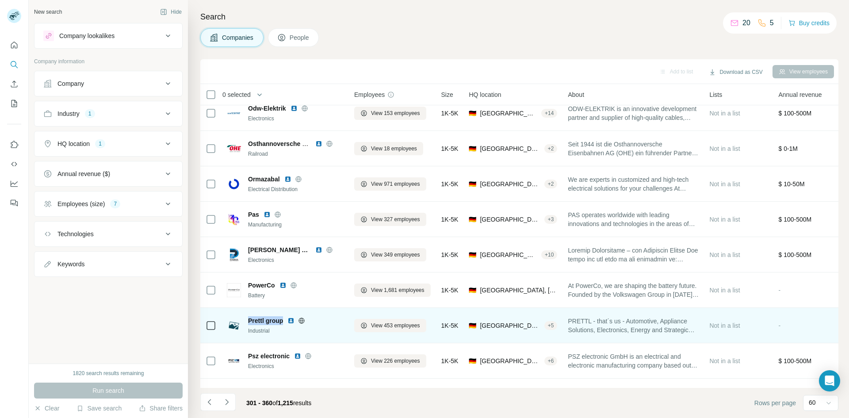
drag, startPoint x: 283, startPoint y: 321, endPoint x: 245, endPoint y: 322, distance: 38.1
click at [245, 322] on div "Prettl group Industrial" at bounding box center [285, 325] width 117 height 19
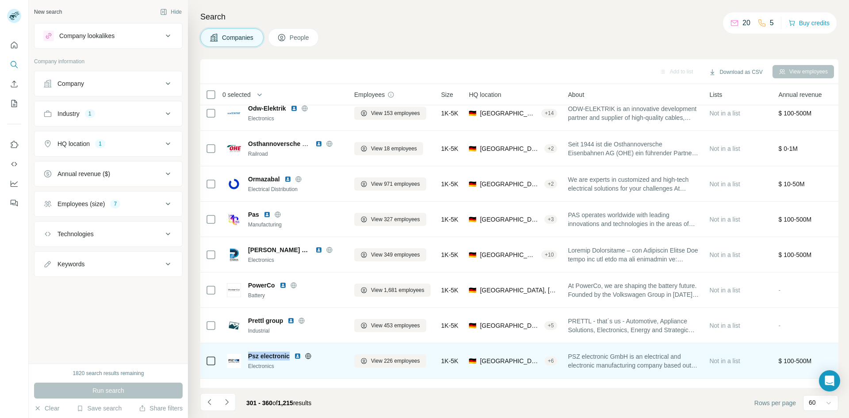
drag, startPoint x: 290, startPoint y: 355, endPoint x: 248, endPoint y: 352, distance: 42.2
click at [248, 352] on span "Psz electronic" at bounding box center [269, 356] width 42 height 9
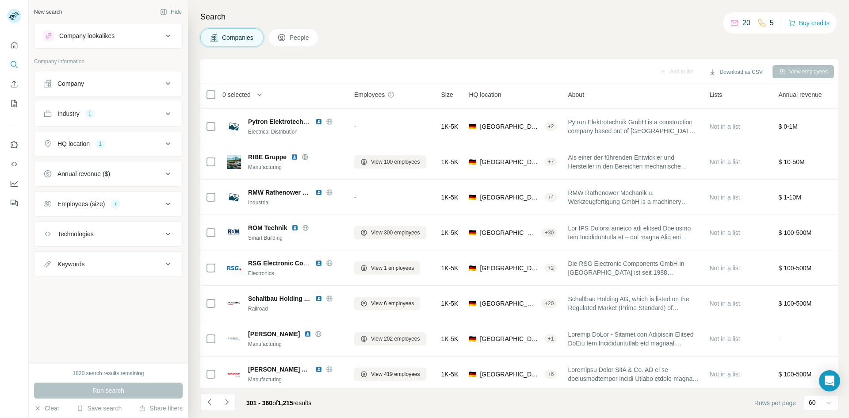
scroll to position [962, 0]
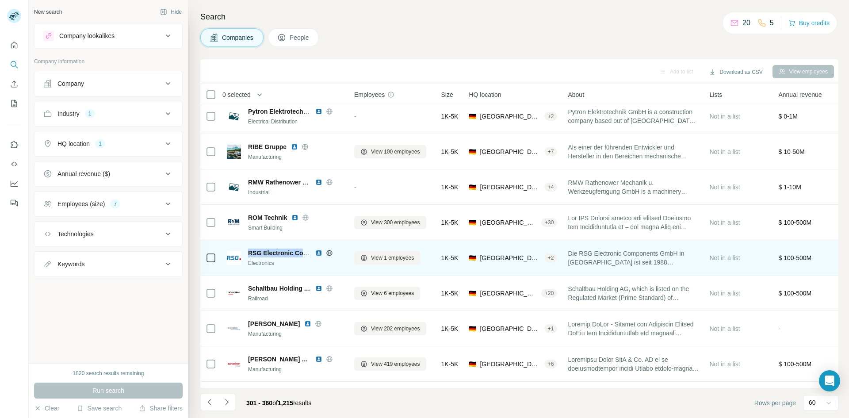
drag, startPoint x: 249, startPoint y: 251, endPoint x: 310, endPoint y: 258, distance: 61.4
click at [310, 258] on div "RSG Electronic Components Electronics" at bounding box center [296, 258] width 96 height 19
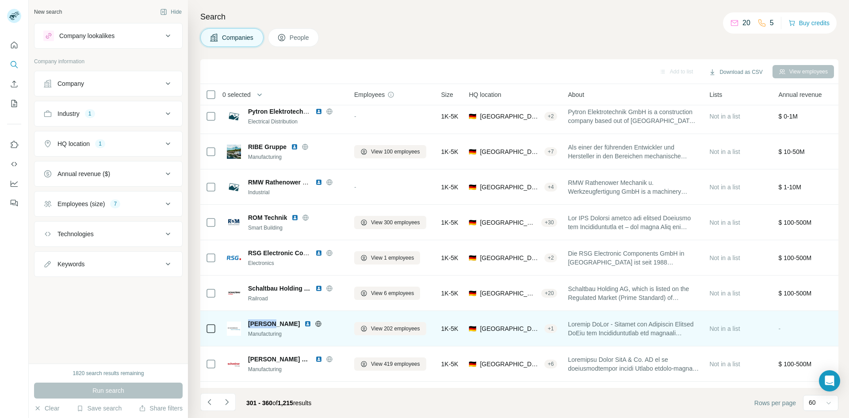
drag, startPoint x: 273, startPoint y: 325, endPoint x: 246, endPoint y: 322, distance: 27.6
click at [246, 322] on div "[PERSON_NAME] Manufacturing" at bounding box center [285, 328] width 117 height 19
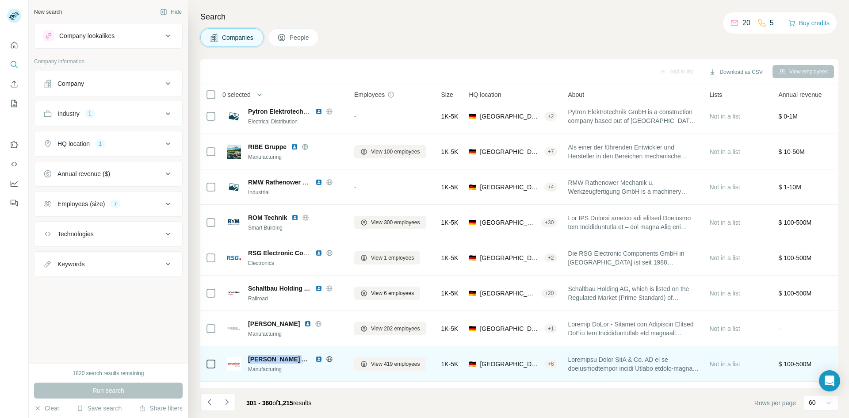
drag, startPoint x: 296, startPoint y: 360, endPoint x: 247, endPoint y: 359, distance: 48.7
click at [247, 359] on div "[PERSON_NAME] Group Manufacturing" at bounding box center [285, 364] width 117 height 19
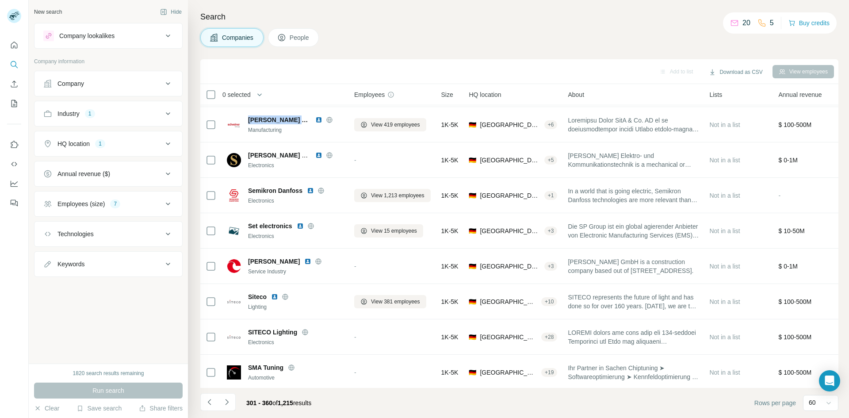
scroll to position [1205, 0]
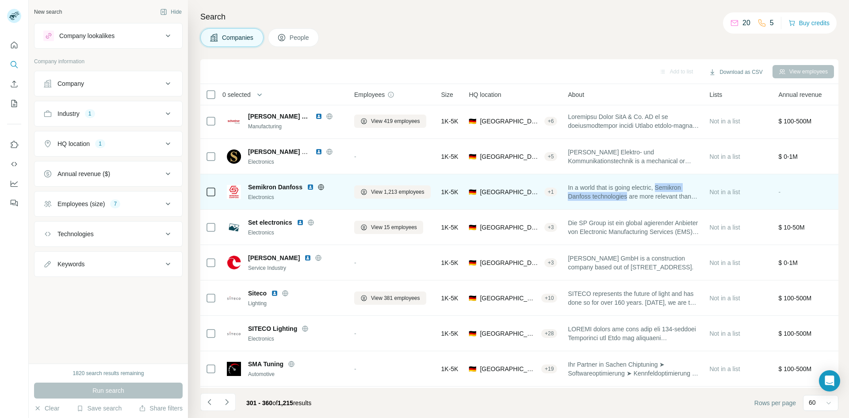
drag, startPoint x: 664, startPoint y: 188, endPoint x: 633, endPoint y: 196, distance: 31.1
click at [633, 196] on span "In a world that is going electric, Semikron Danfoss technologies are more relev…" at bounding box center [633, 192] width 131 height 18
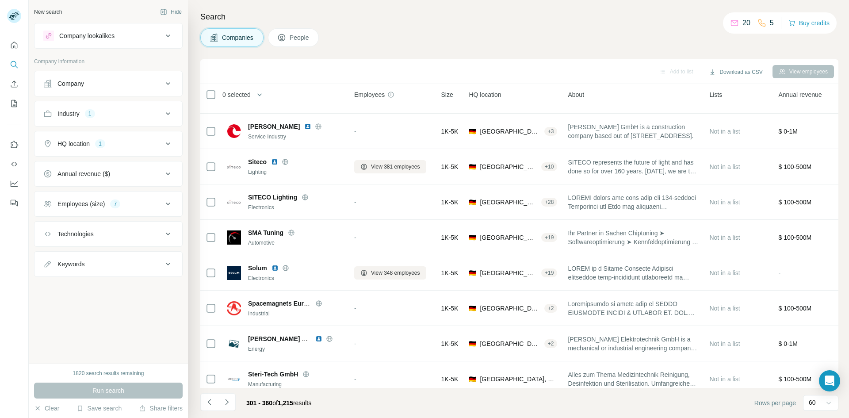
scroll to position [1395, 0]
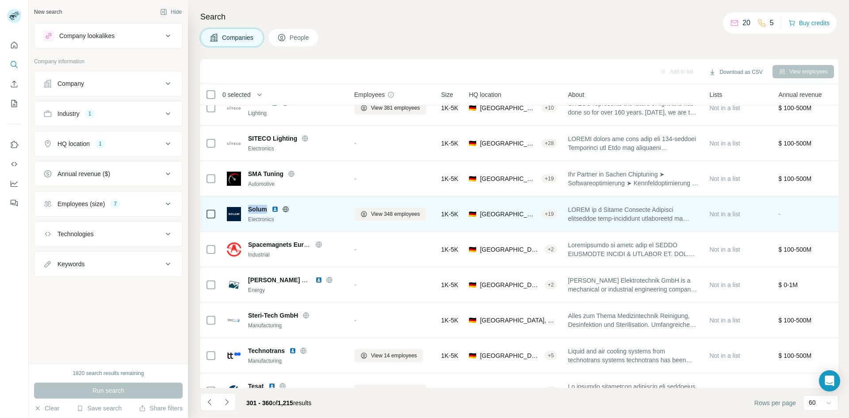
drag, startPoint x: 268, startPoint y: 207, endPoint x: 248, endPoint y: 210, distance: 20.1
click at [248, 210] on div "Solum Electronics" at bounding box center [285, 214] width 117 height 19
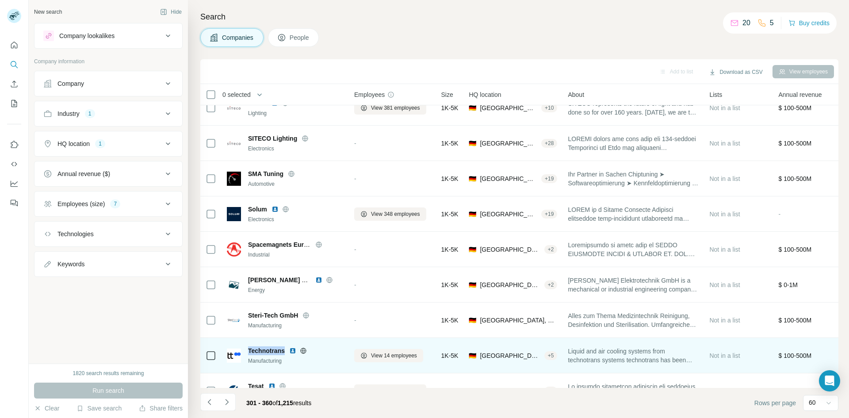
drag, startPoint x: 285, startPoint y: 350, endPoint x: 249, endPoint y: 347, distance: 36.4
click at [249, 347] on span "Technotrans" at bounding box center [266, 350] width 37 height 9
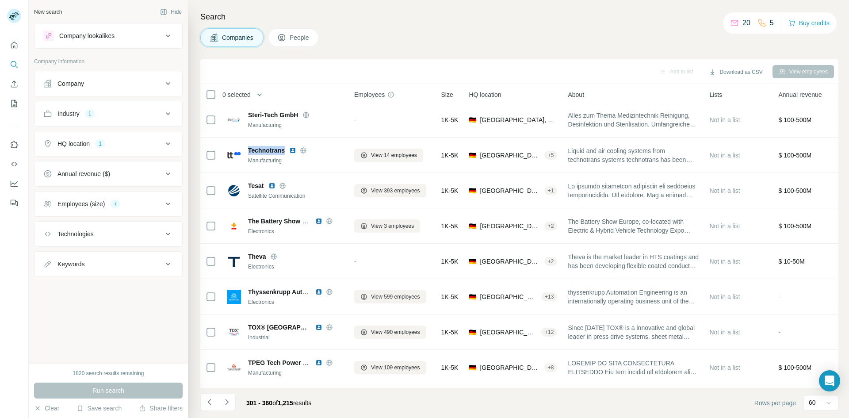
scroll to position [1668, 0]
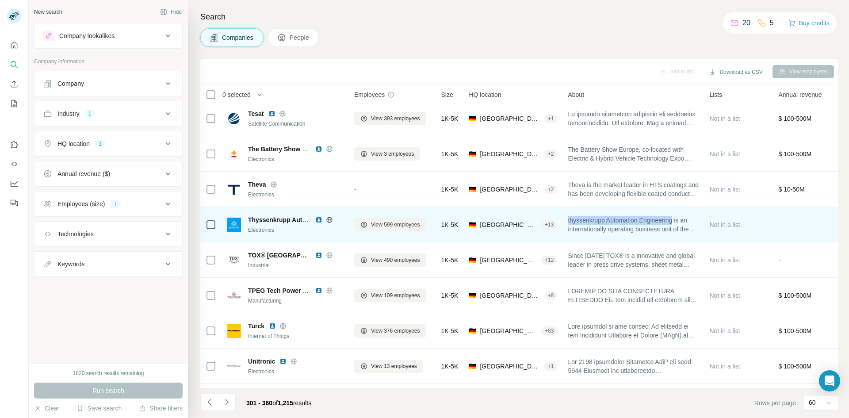
drag, startPoint x: 570, startPoint y: 221, endPoint x: 682, endPoint y: 222, distance: 111.9
click at [682, 222] on span "thyssenkrupp Automation Engineering is an internationally operating business un…" at bounding box center [633, 225] width 131 height 18
